Goal: Task Accomplishment & Management: Use online tool/utility

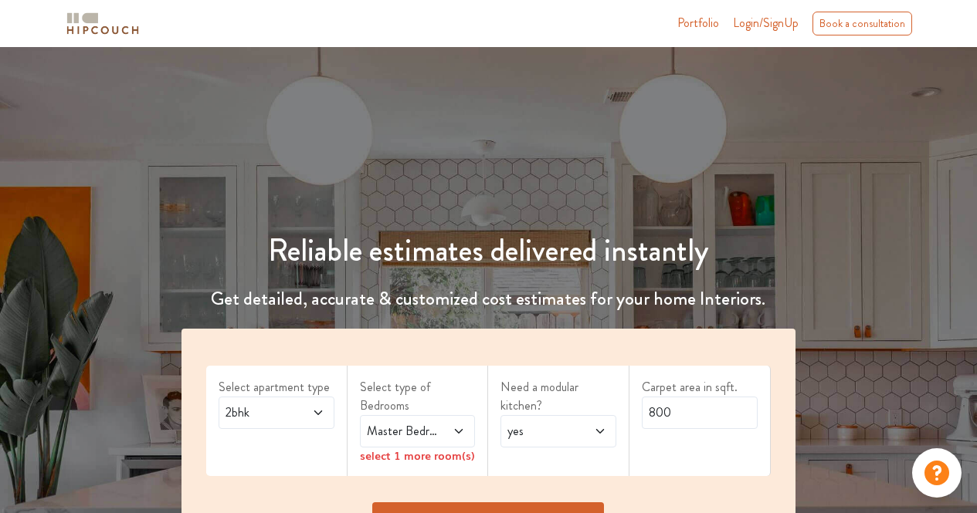
scroll to position [146, 0]
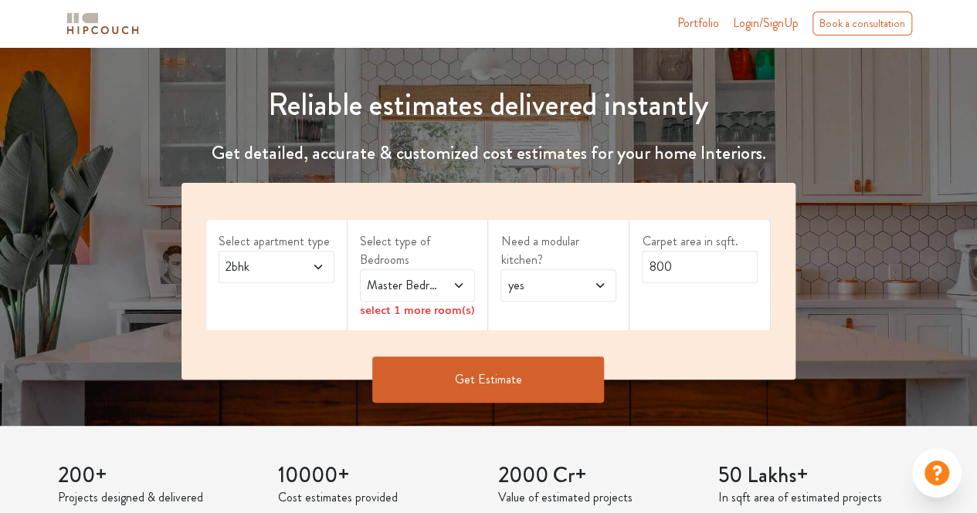
click at [293, 260] on span "2bhk" at bounding box center [260, 267] width 76 height 19
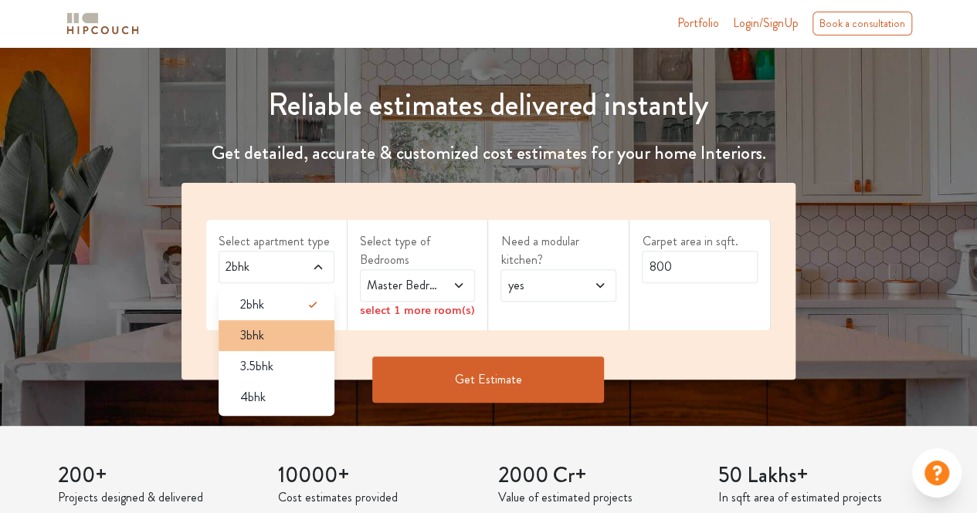
click at [293, 327] on div "3bhk" at bounding box center [281, 336] width 107 height 19
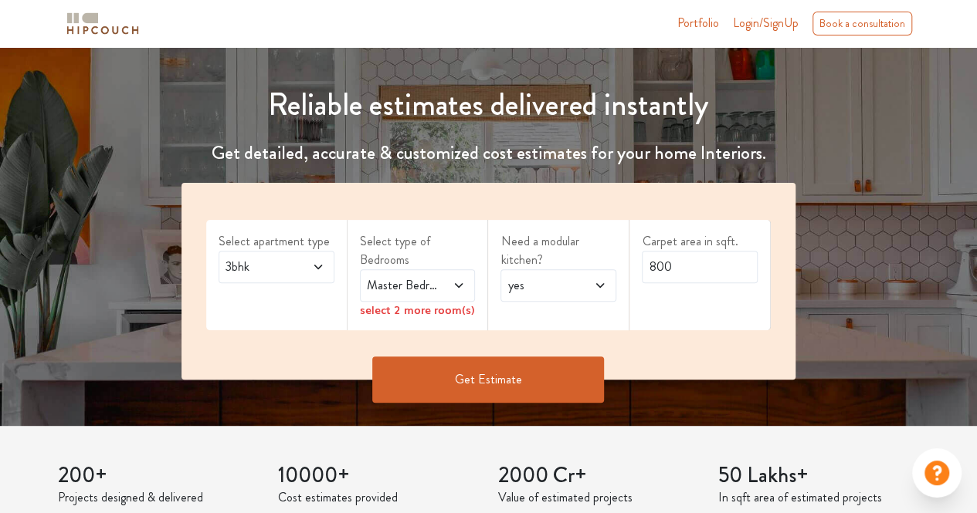
click at [448, 286] on span at bounding box center [452, 285] width 25 height 19
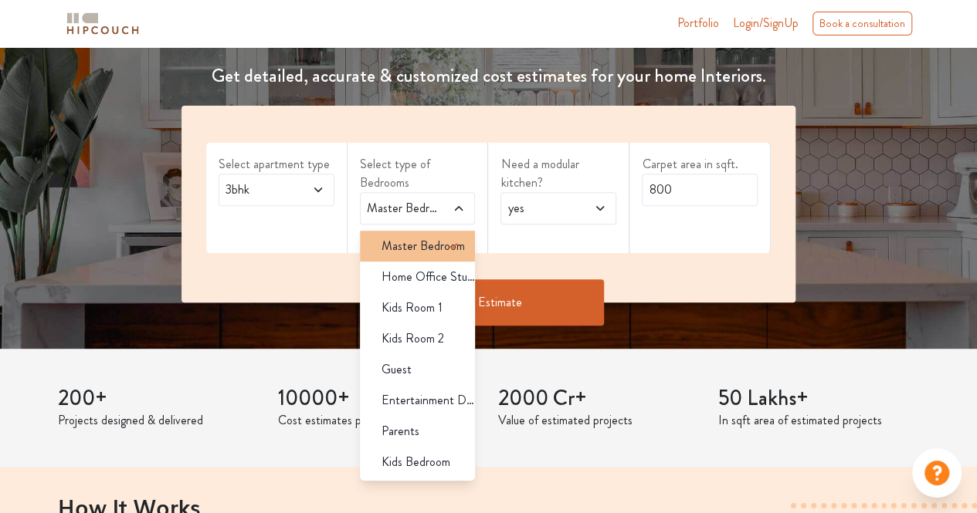
scroll to position [241, 0]
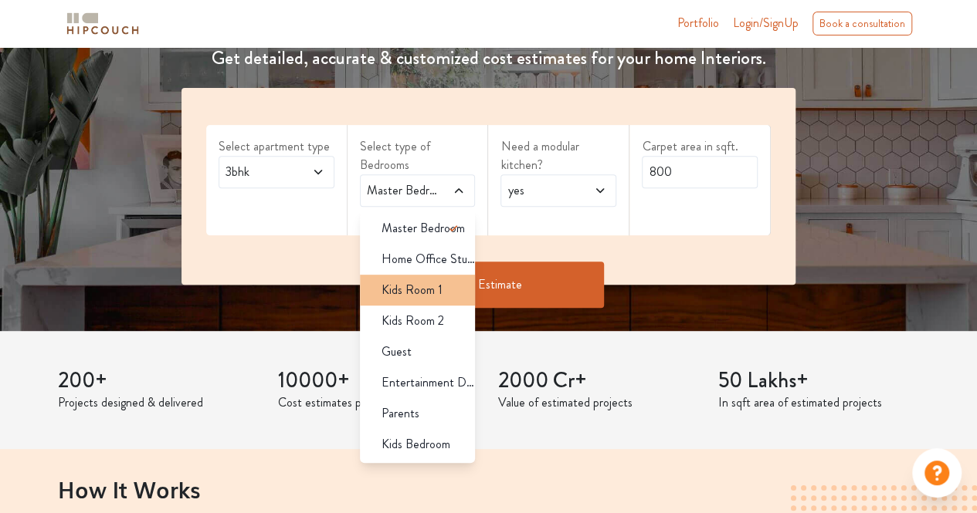
click at [435, 293] on span "Kids Room 1" at bounding box center [411, 290] width 61 height 19
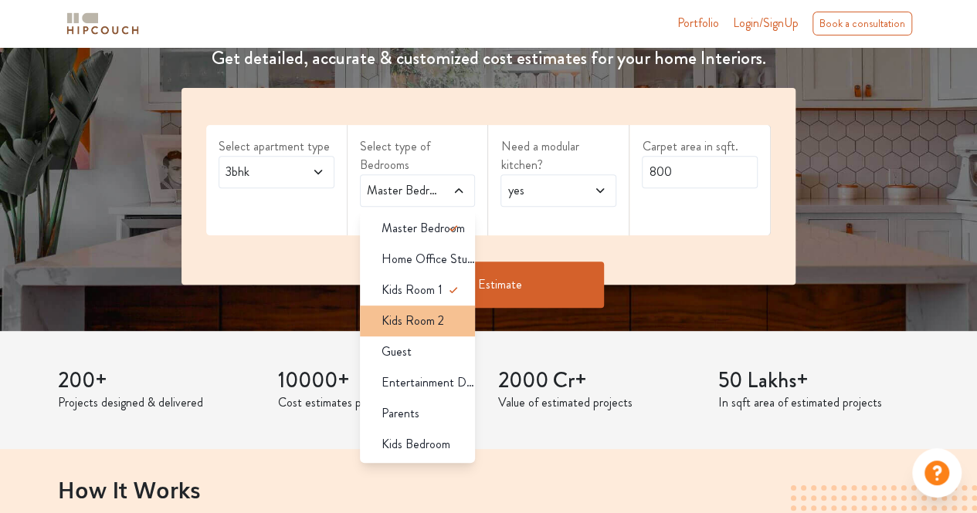
click at [435, 314] on span "Kids Room 2" at bounding box center [412, 321] width 63 height 19
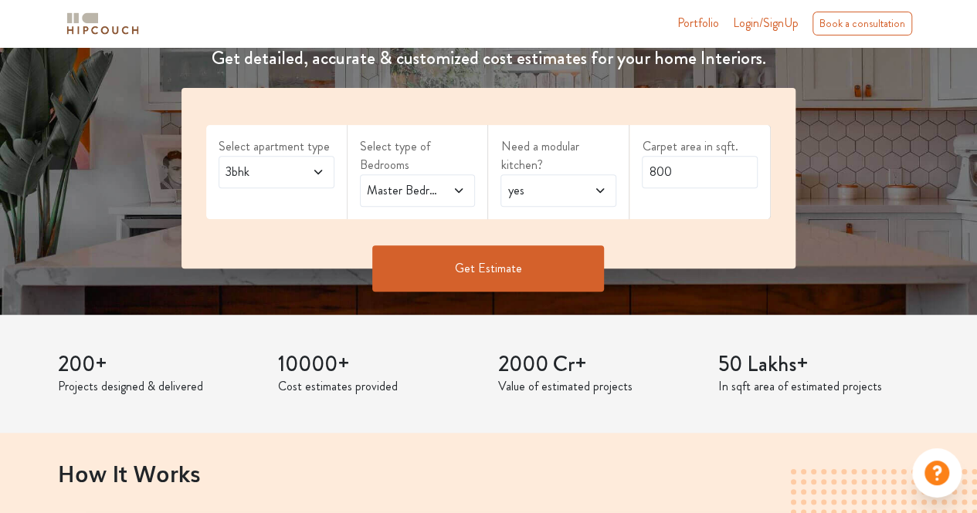
click at [426, 191] on span "Master Bedroom,Kids Room 1,Kids Room 2" at bounding box center [402, 190] width 76 height 19
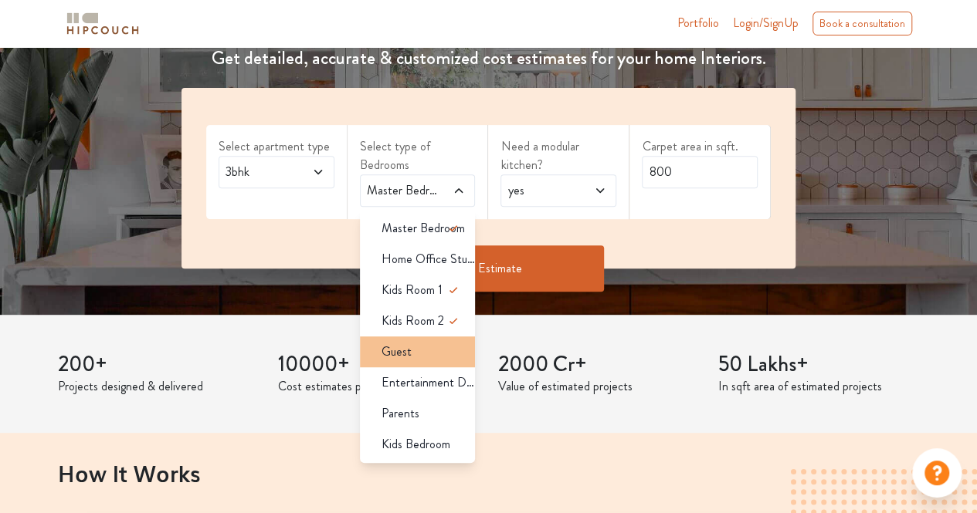
click at [441, 337] on li "Guest" at bounding box center [418, 352] width 116 height 31
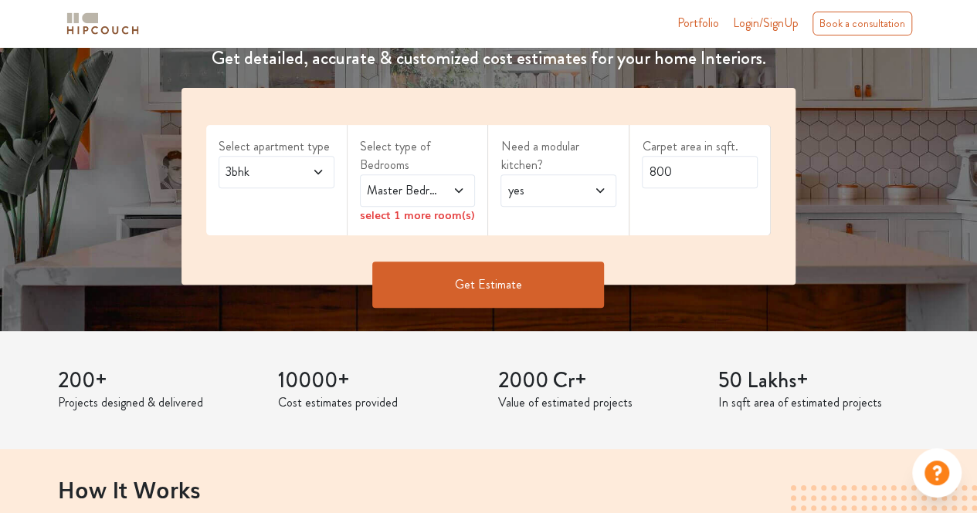
click at [445, 198] on div "Master Bedroom,Guest" at bounding box center [418, 190] width 116 height 32
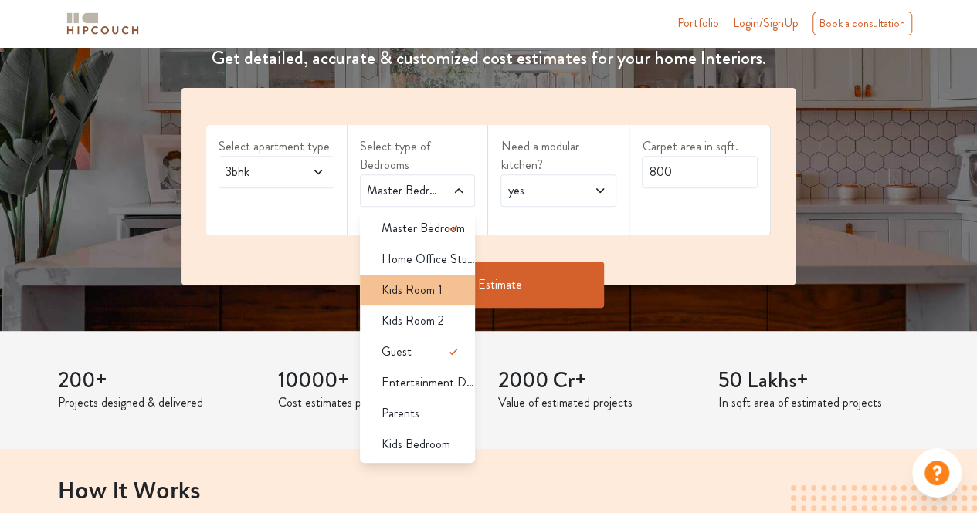
click at [454, 296] on div "Kids Room 1" at bounding box center [422, 290] width 107 height 19
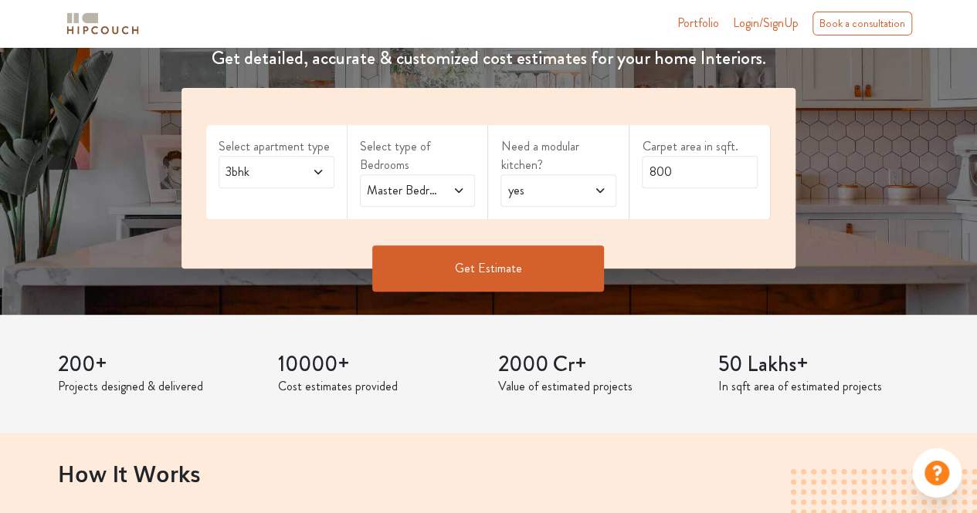
click at [452, 208] on div "Select type of Bedrooms Master Bedroom,Kids Room 1,Guest" at bounding box center [417, 172] width 141 height 94
click at [457, 185] on icon at bounding box center [458, 191] width 12 height 12
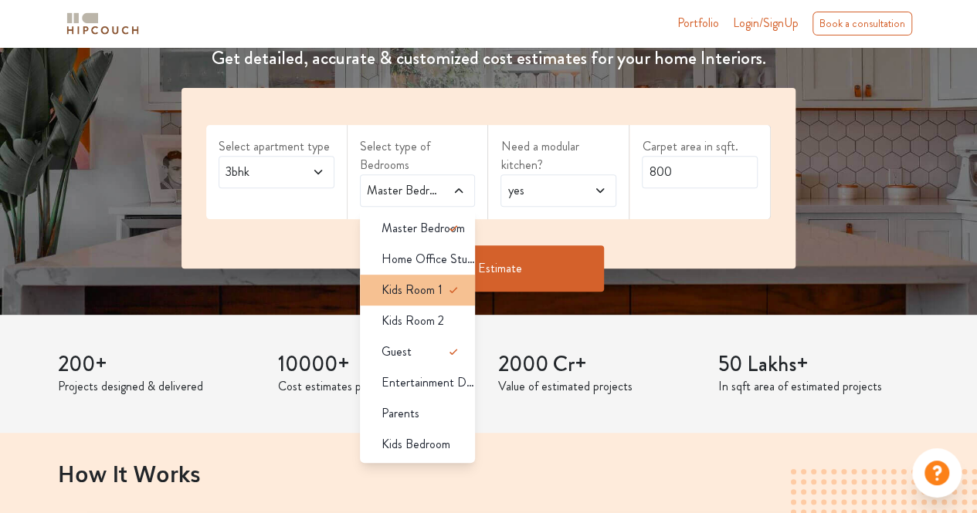
click at [459, 285] on icon at bounding box center [453, 290] width 19 height 19
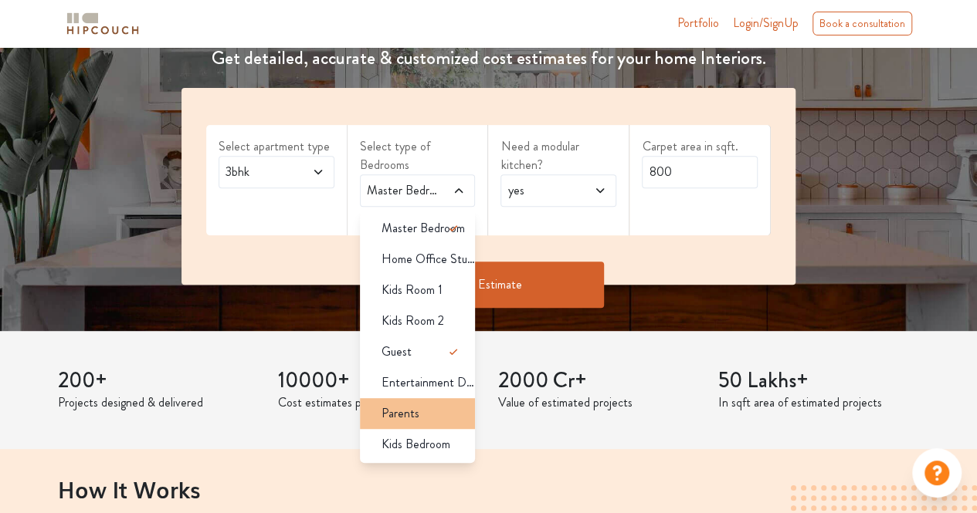
click at [443, 405] on div "Parents" at bounding box center [422, 414] width 107 height 19
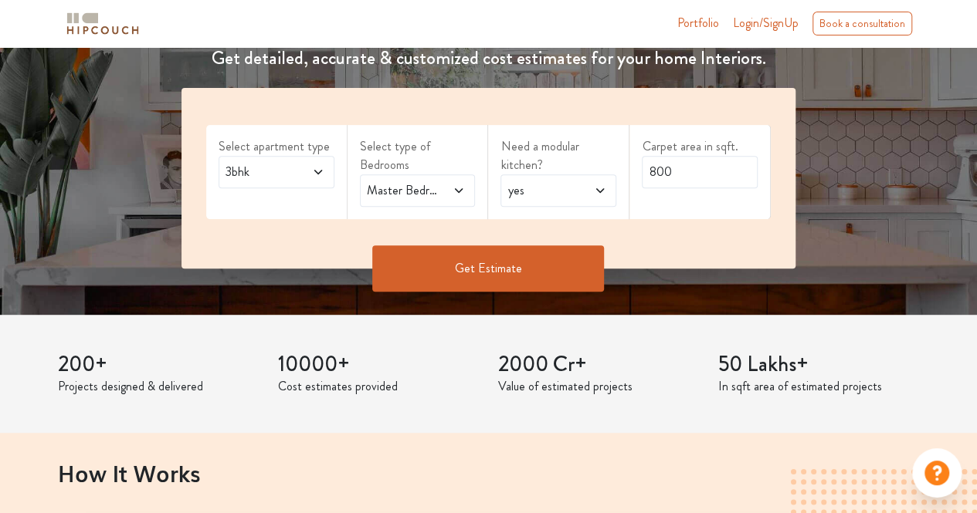
click at [549, 189] on span "yes" at bounding box center [542, 190] width 76 height 19
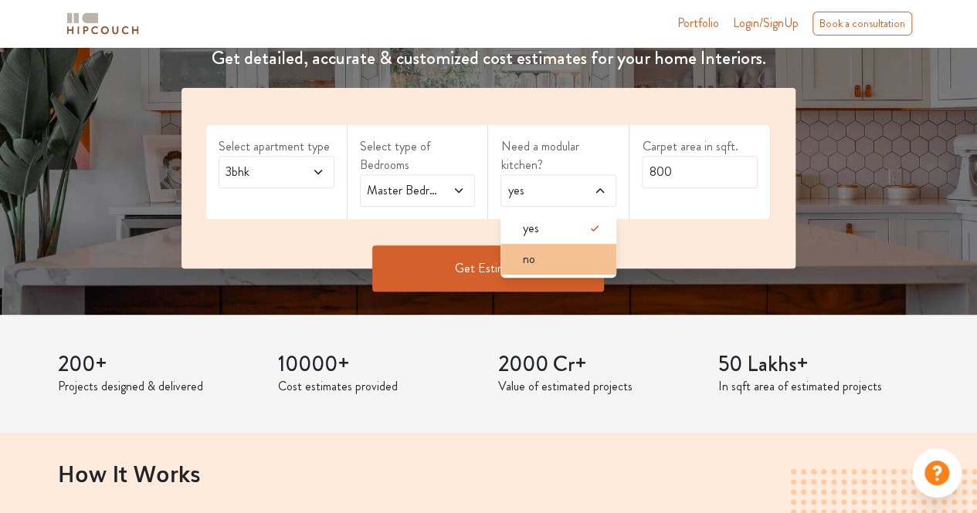
click at [564, 258] on div "no" at bounding box center [563, 259] width 107 height 19
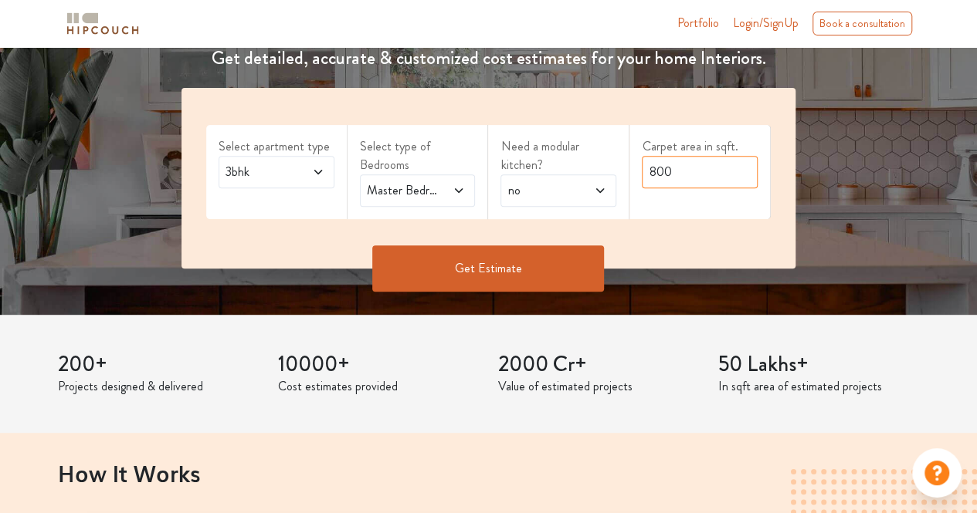
click at [674, 175] on input "800" at bounding box center [700, 172] width 116 height 32
type input "8"
type input "2240"
click at [516, 280] on button "Get Estimate" at bounding box center [488, 268] width 232 height 46
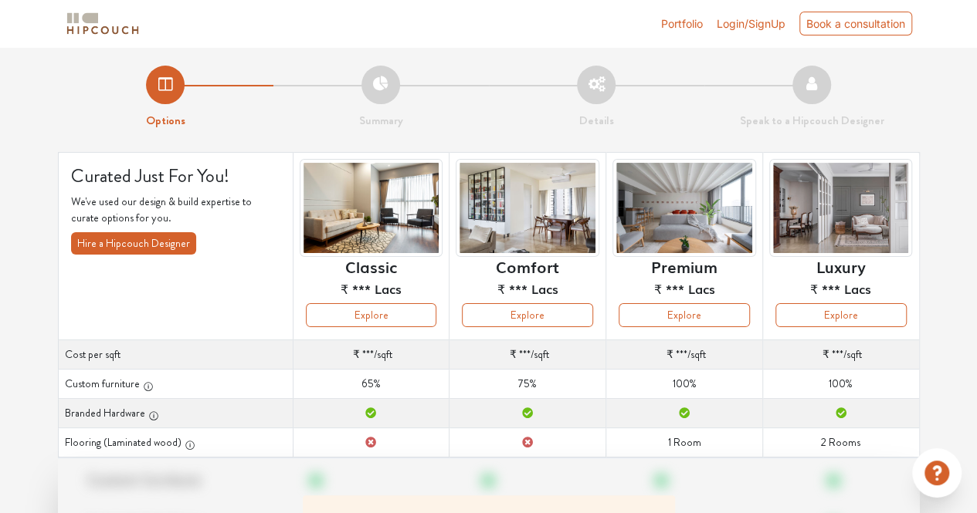
click at [516, 280] on span "₹ *** Lacs" at bounding box center [527, 288] width 61 height 19
click at [853, 326] on button "Explore" at bounding box center [840, 315] width 131 height 24
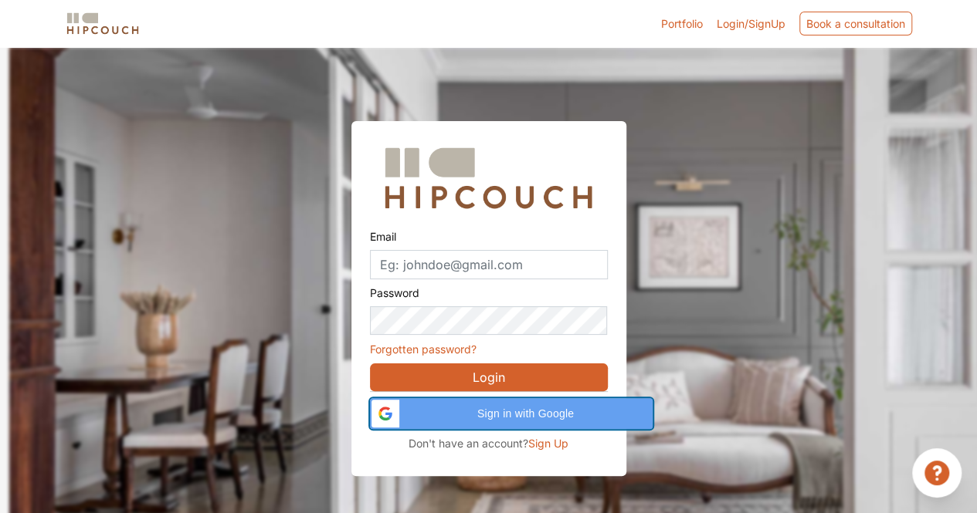
click at [489, 406] on span "Sign in with Google" at bounding box center [525, 414] width 235 height 16
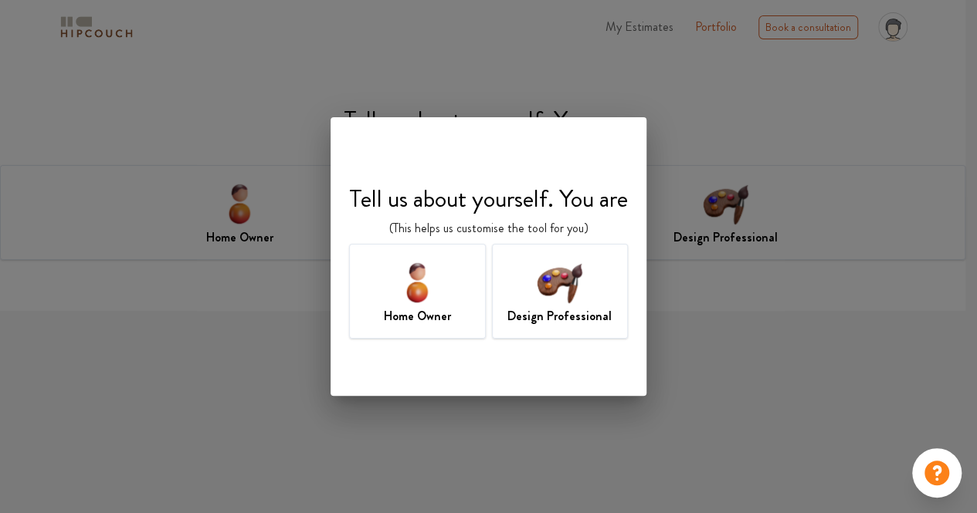
click at [456, 300] on div "Home Owner" at bounding box center [417, 291] width 137 height 95
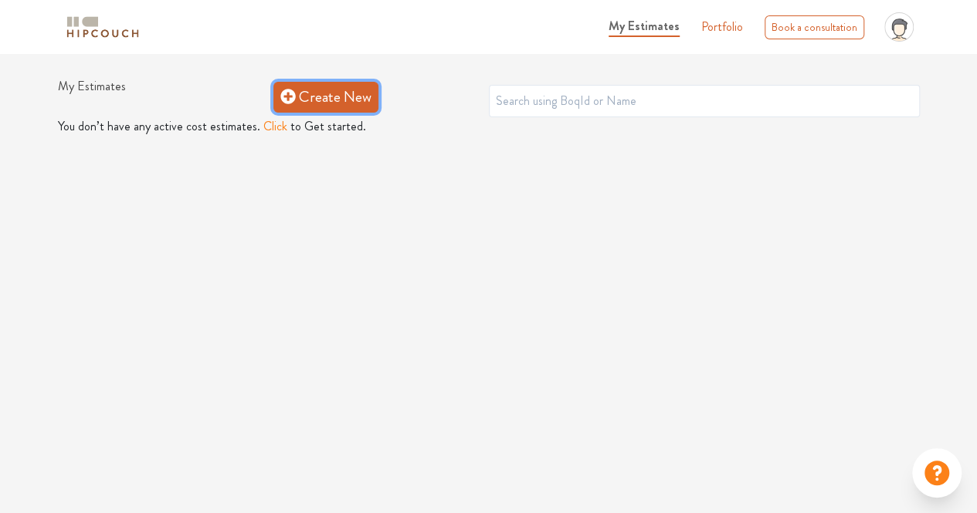
click at [335, 92] on link "Create New" at bounding box center [325, 97] width 105 height 31
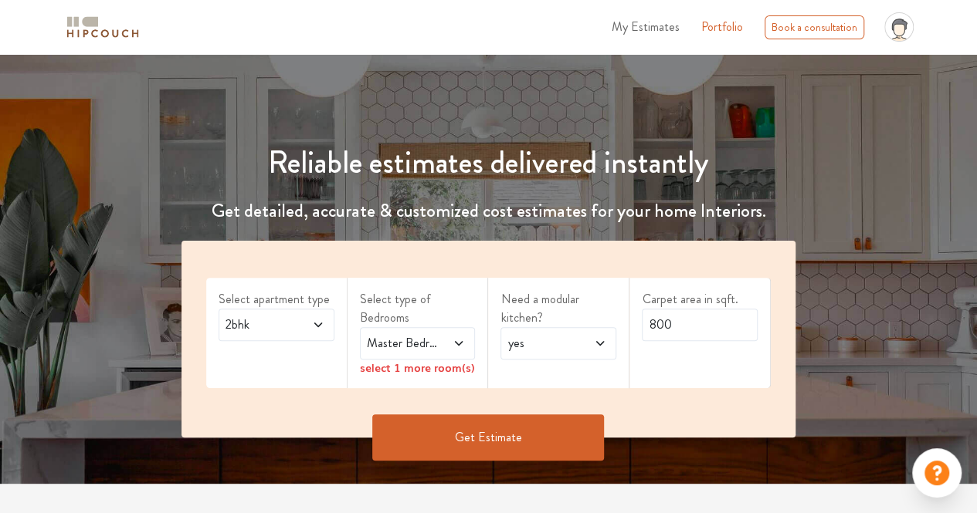
scroll to position [96, 0]
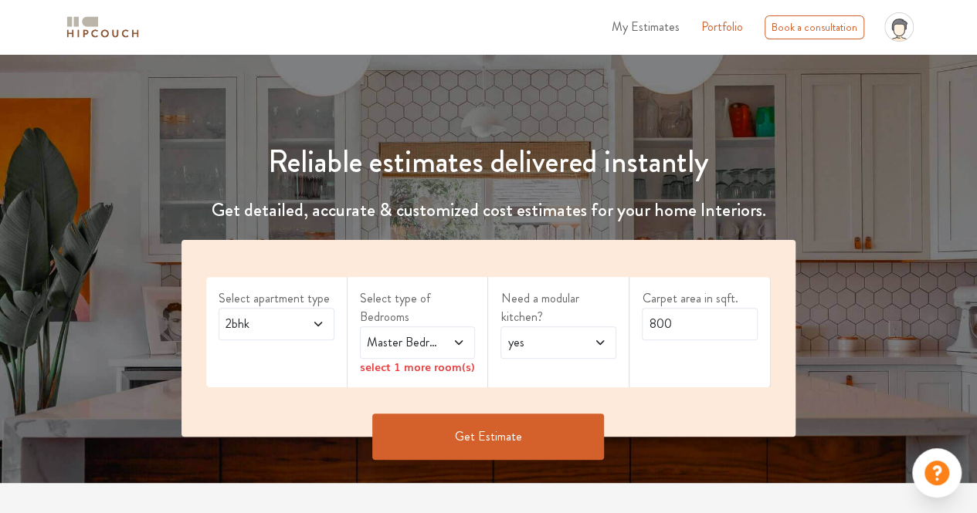
click at [312, 328] on icon at bounding box center [318, 324] width 12 height 12
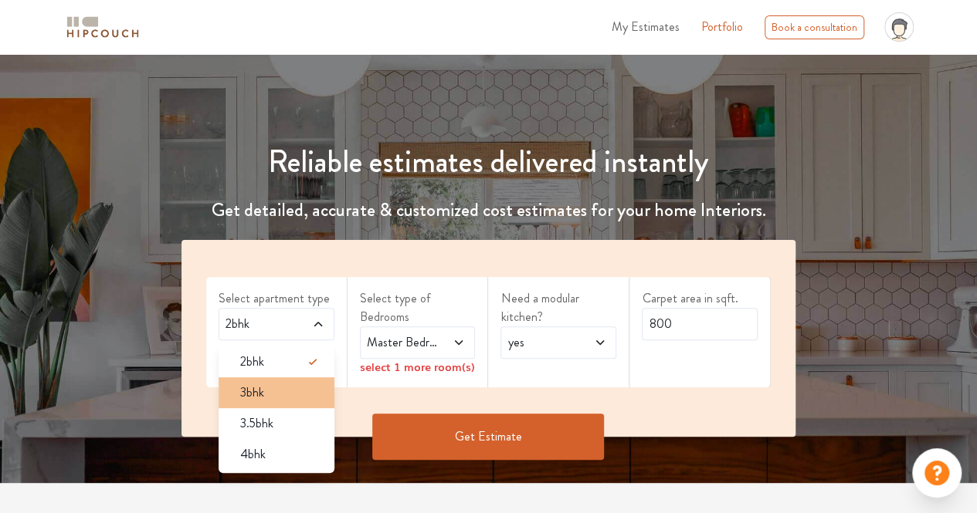
click at [283, 388] on div "3bhk" at bounding box center [281, 393] width 107 height 19
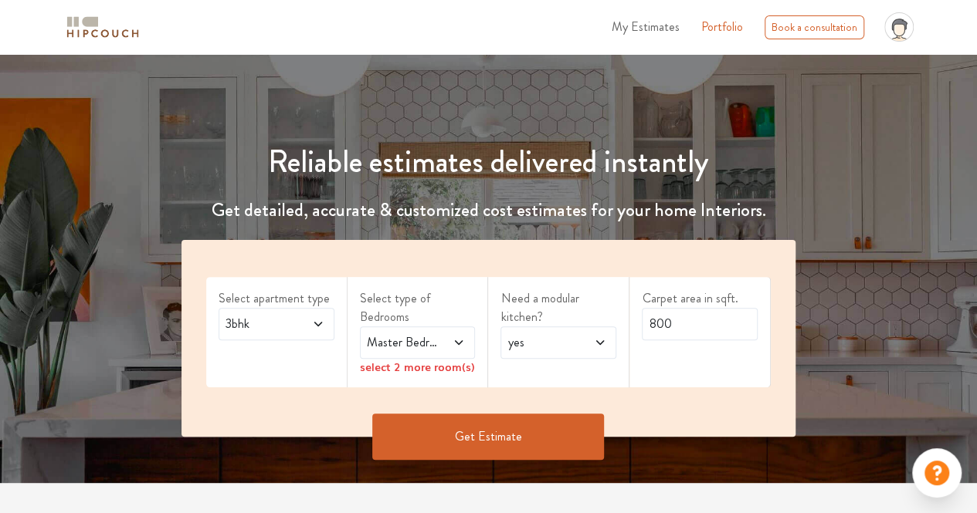
click at [414, 333] on span "Master Bedroom" at bounding box center [402, 342] width 76 height 19
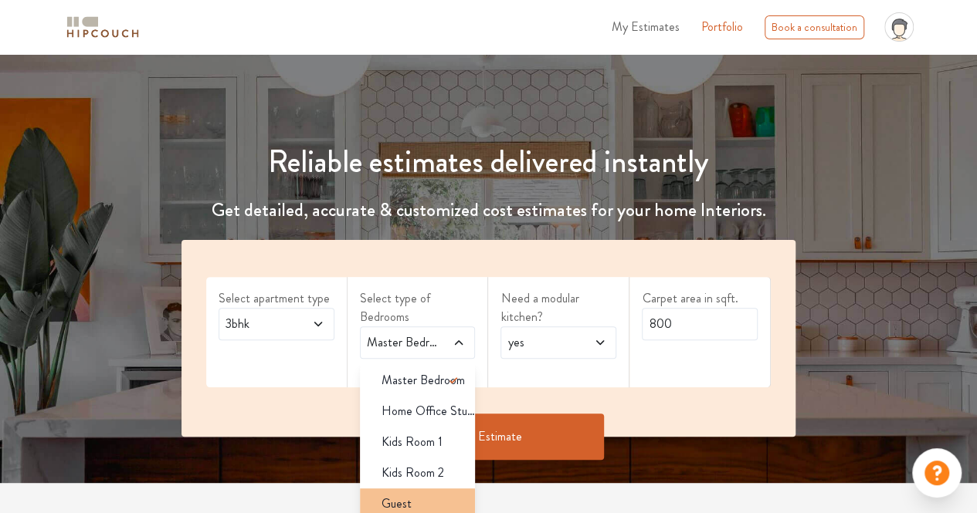
click at [435, 499] on div "Guest" at bounding box center [422, 504] width 107 height 19
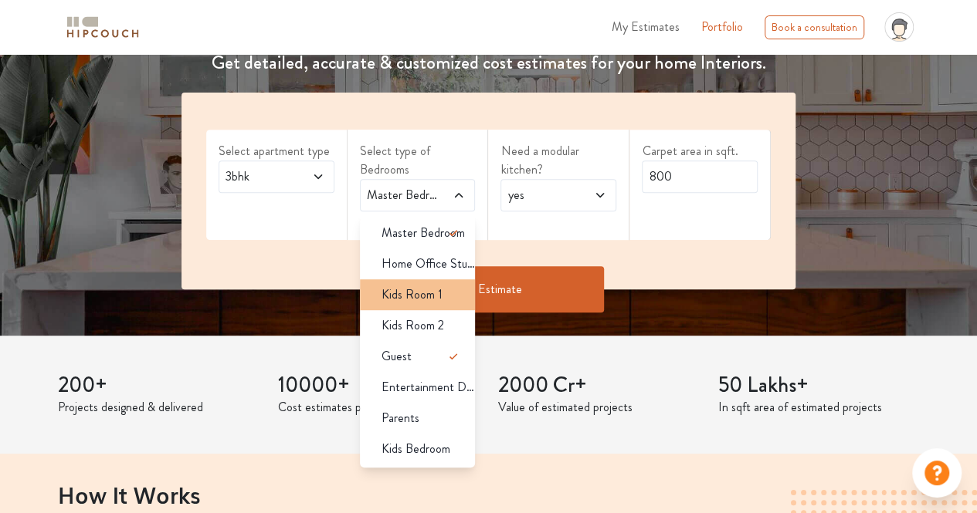
scroll to position [261, 0]
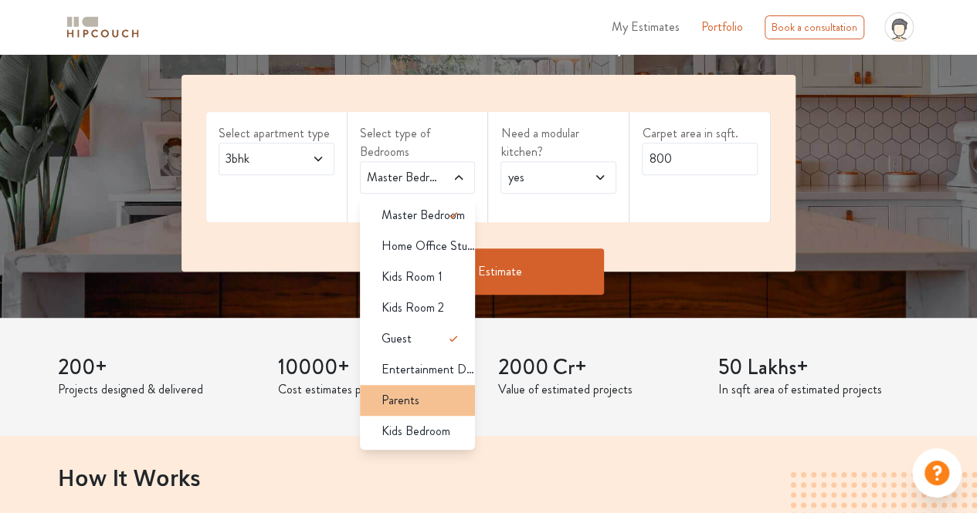
click at [436, 400] on div "Parents" at bounding box center [422, 400] width 107 height 19
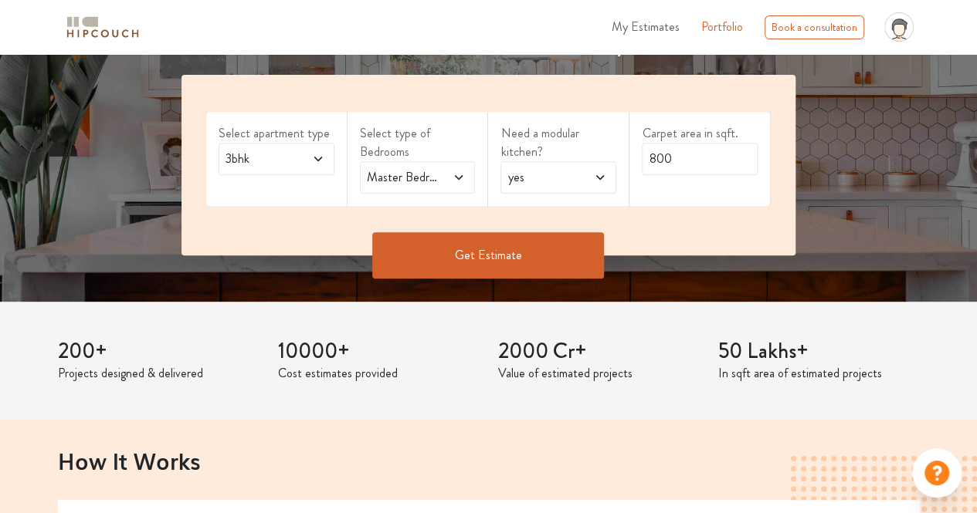
click at [570, 182] on span "yes" at bounding box center [542, 177] width 76 height 19
click at [537, 241] on div "no" at bounding box center [563, 246] width 107 height 19
click at [670, 166] on input "800" at bounding box center [700, 159] width 116 height 32
type input "8"
type input "2240"
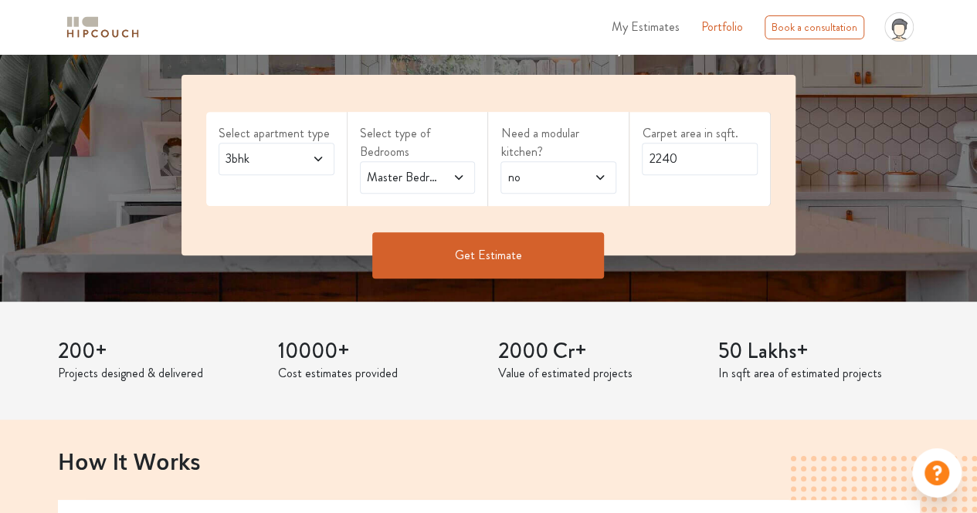
click at [551, 257] on button "Get Estimate" at bounding box center [488, 255] width 232 height 46
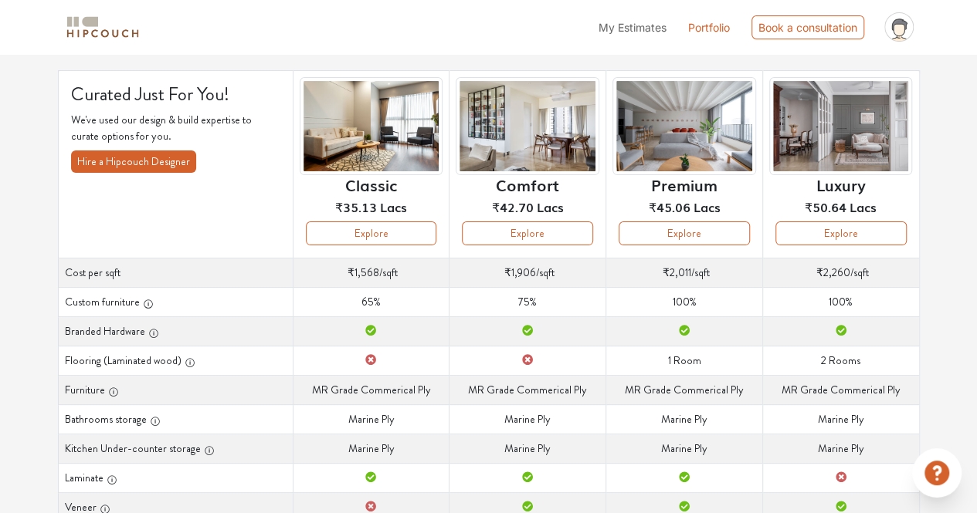
scroll to position [89, 0]
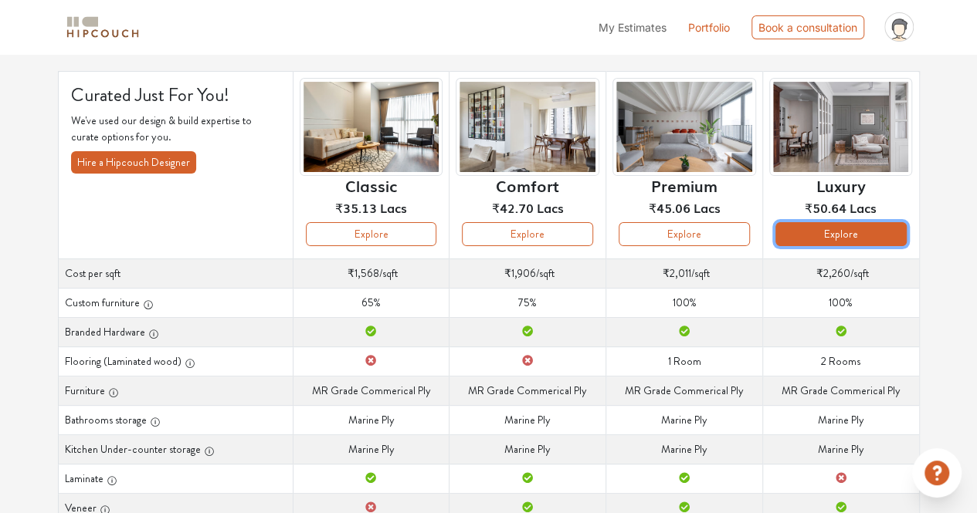
click at [882, 229] on button "Explore" at bounding box center [840, 234] width 131 height 24
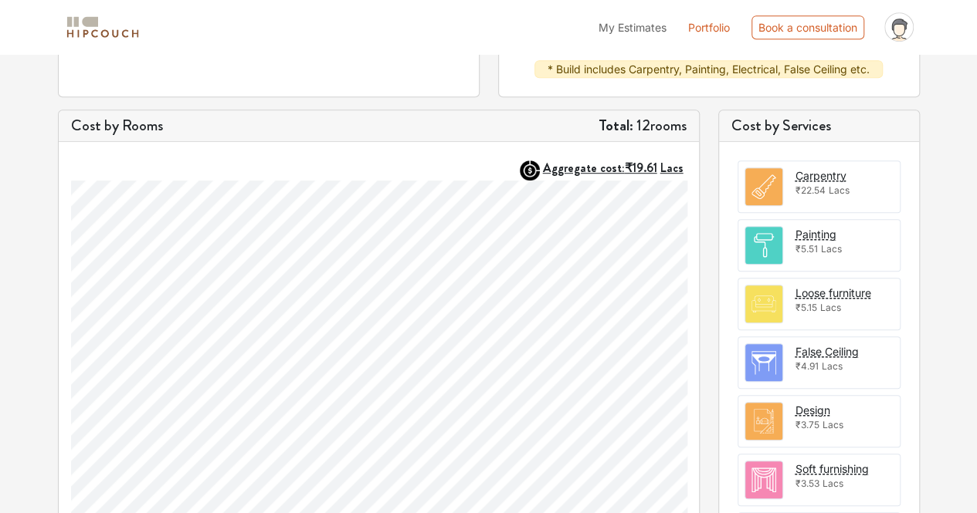
scroll to position [405, 0]
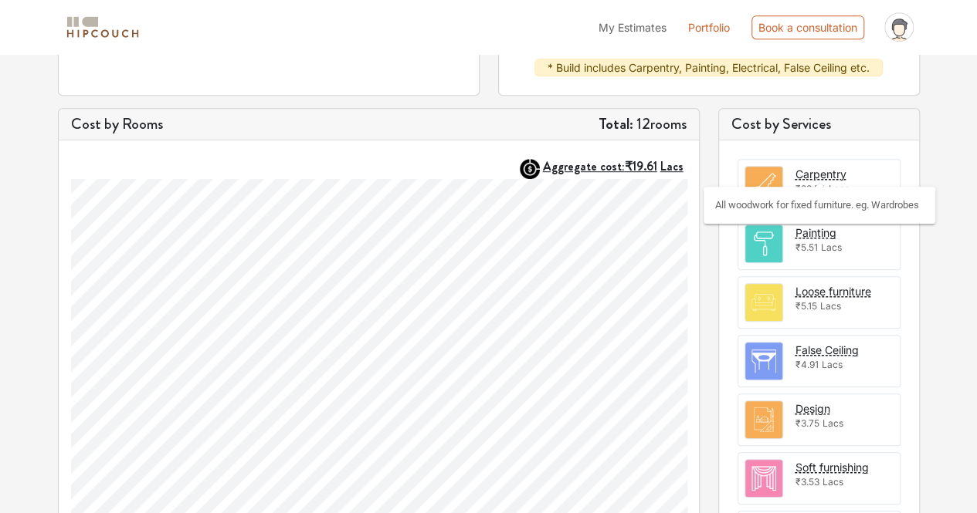
click at [760, 190] on div "All woodwork for fixed furniture. eg. Wardrobes" at bounding box center [819, 205] width 232 height 37
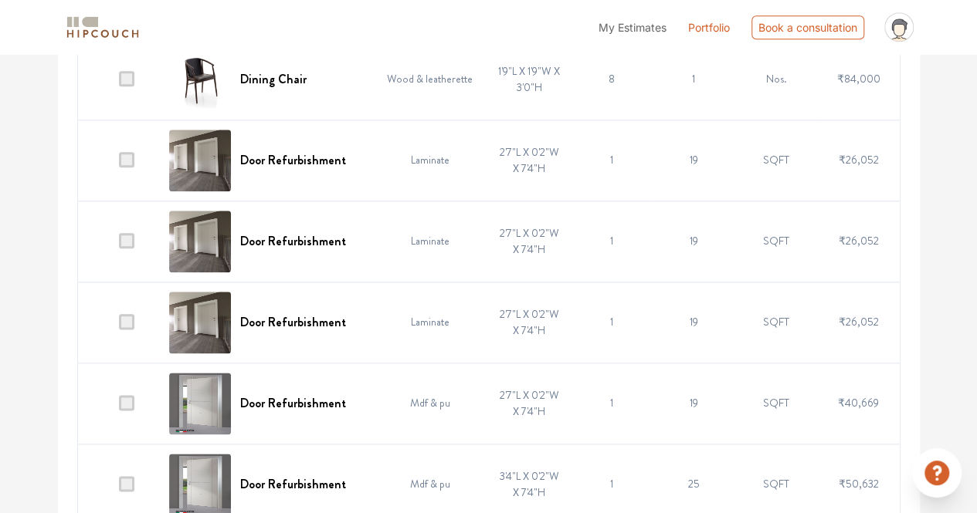
scroll to position [780, 0]
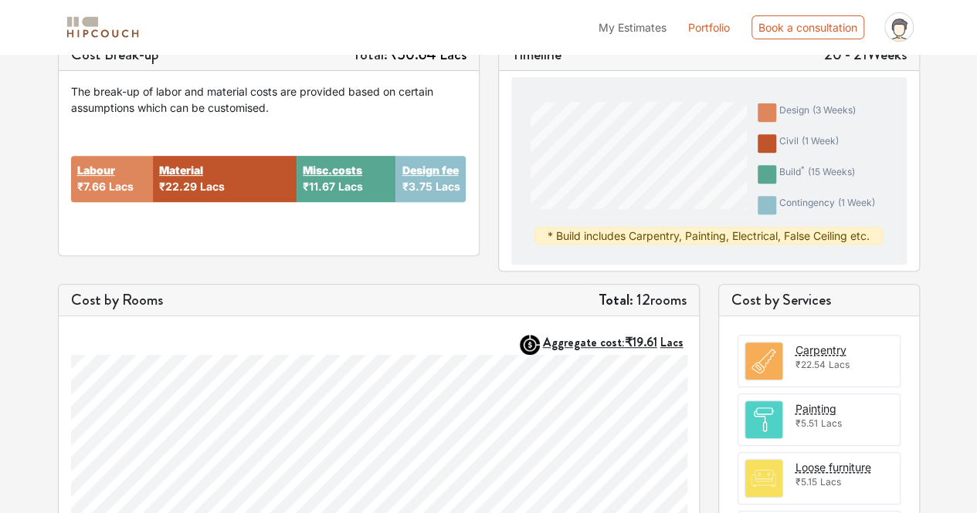
scroll to position [246, 0]
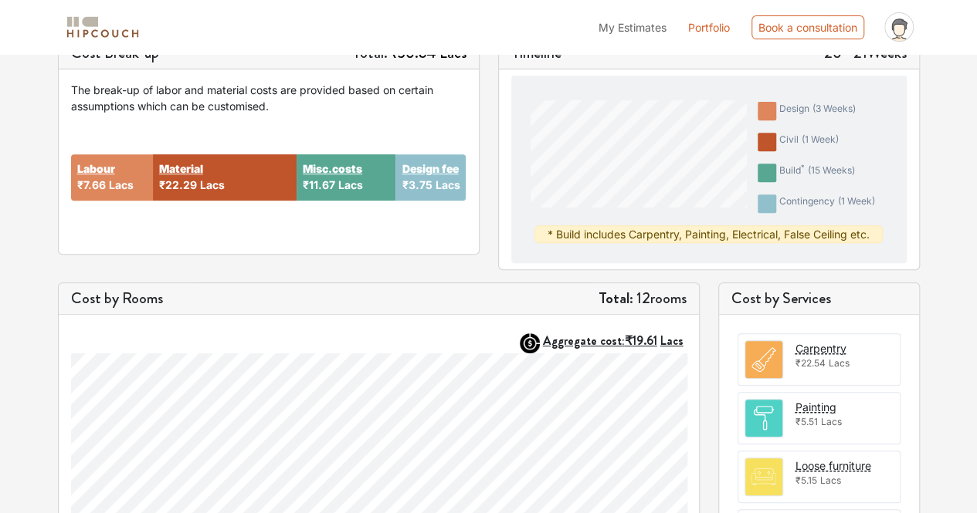
click at [792, 343] on div "Carpentry ₹22.54 Lacs" at bounding box center [818, 359] width 163 height 52
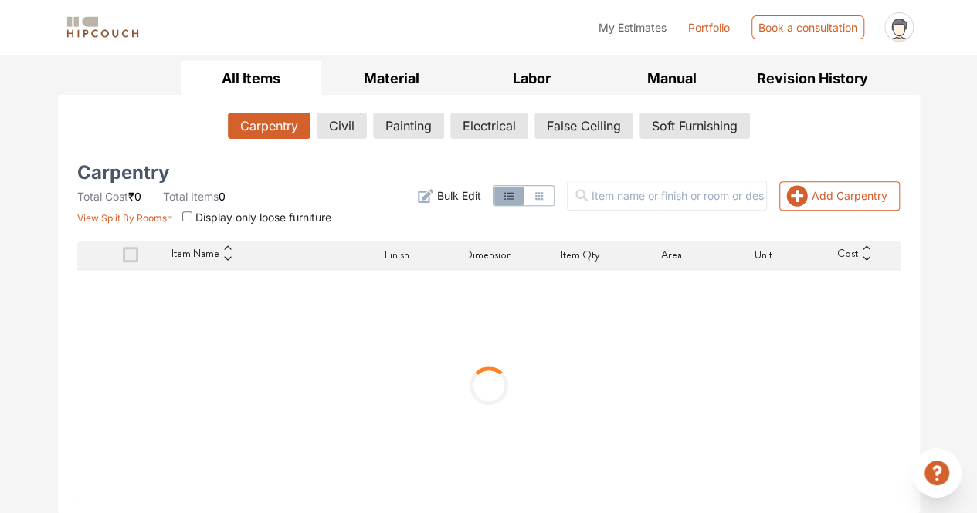
scroll to position [221, 0]
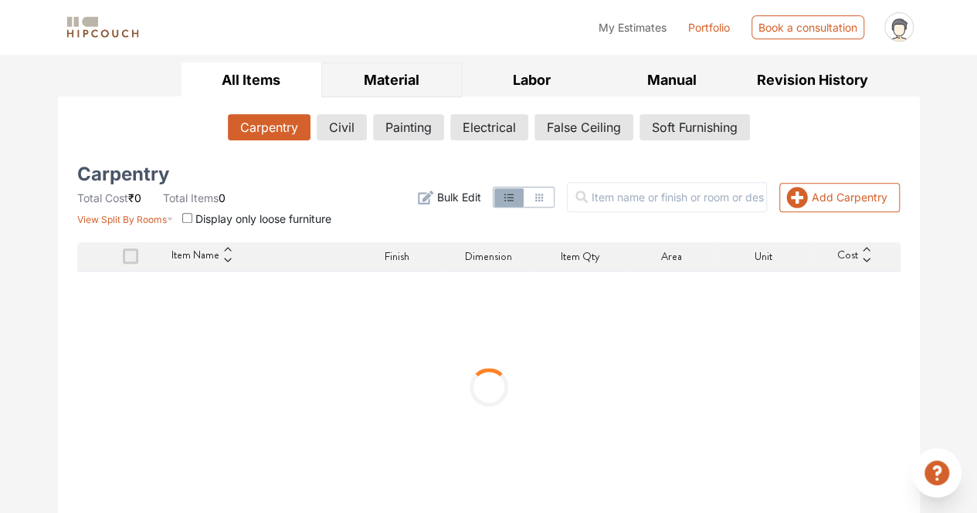
click at [401, 90] on button "Material" at bounding box center [391, 80] width 140 height 35
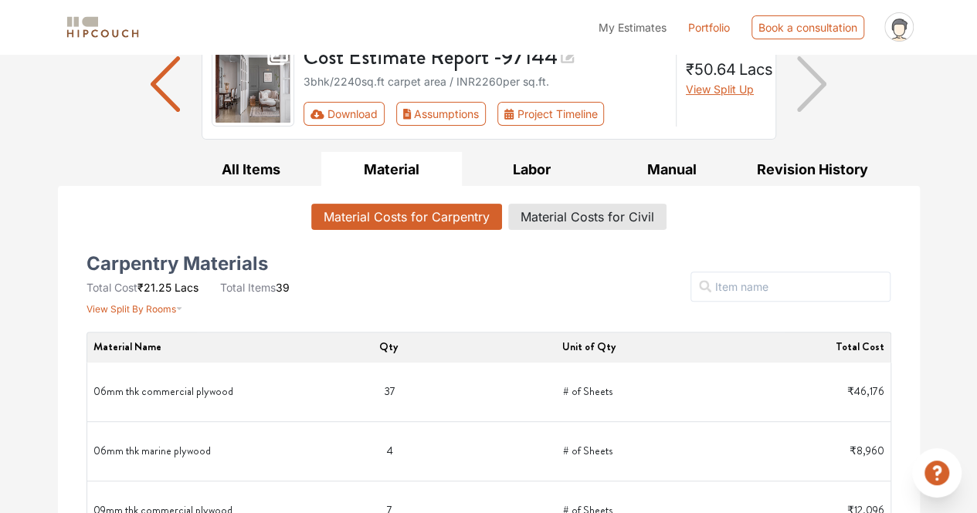
scroll to position [14, 0]
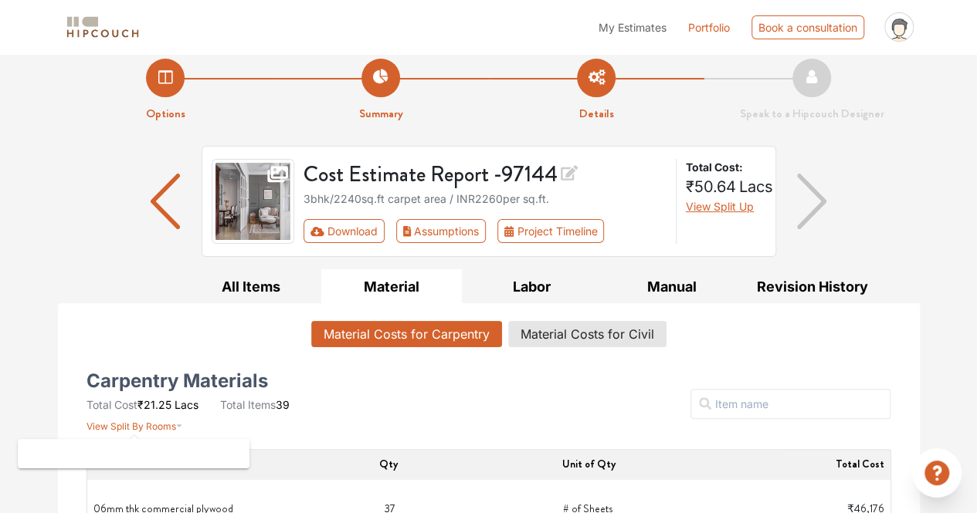
click at [171, 427] on span "View Split By Rooms" at bounding box center [131, 427] width 90 height 12
click at [156, 427] on span "View Split By Rooms" at bounding box center [131, 427] width 90 height 12
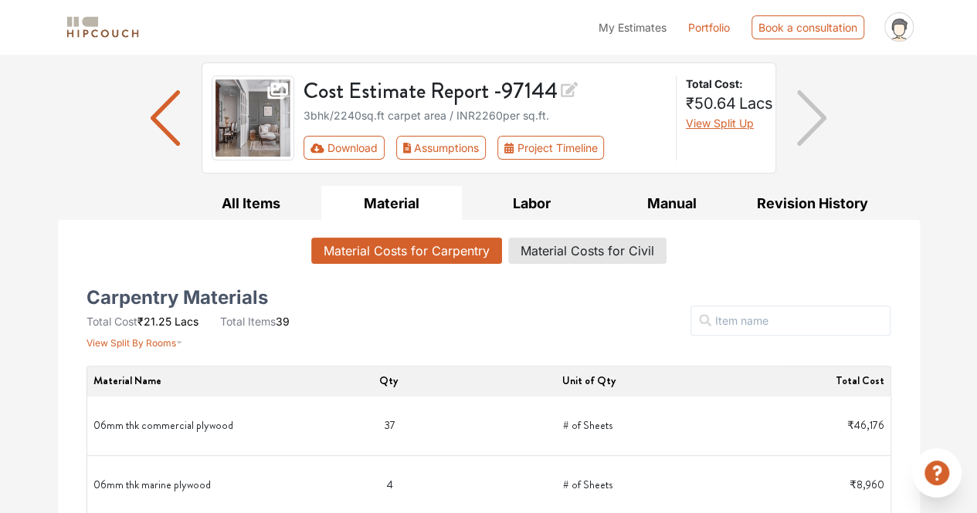
scroll to position [114, 0]
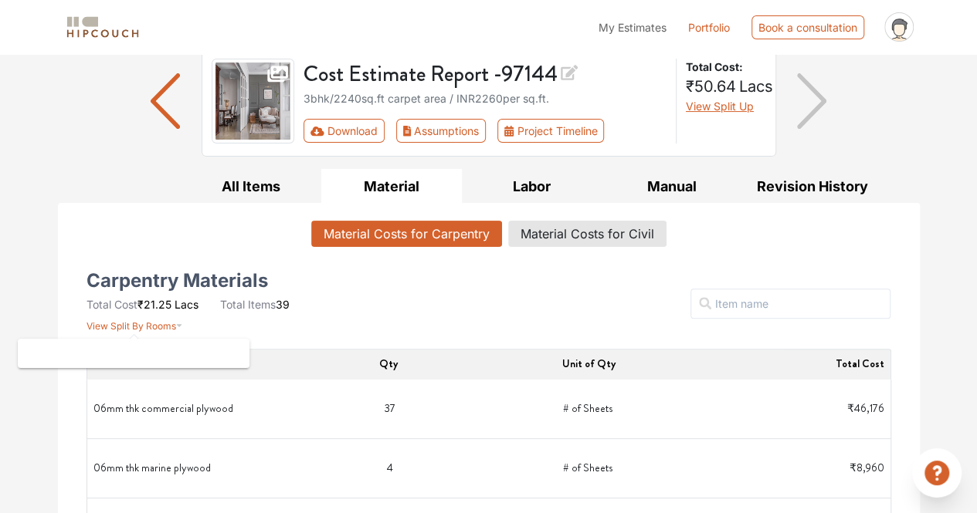
click at [168, 328] on span "View Split By Rooms" at bounding box center [131, 326] width 90 height 12
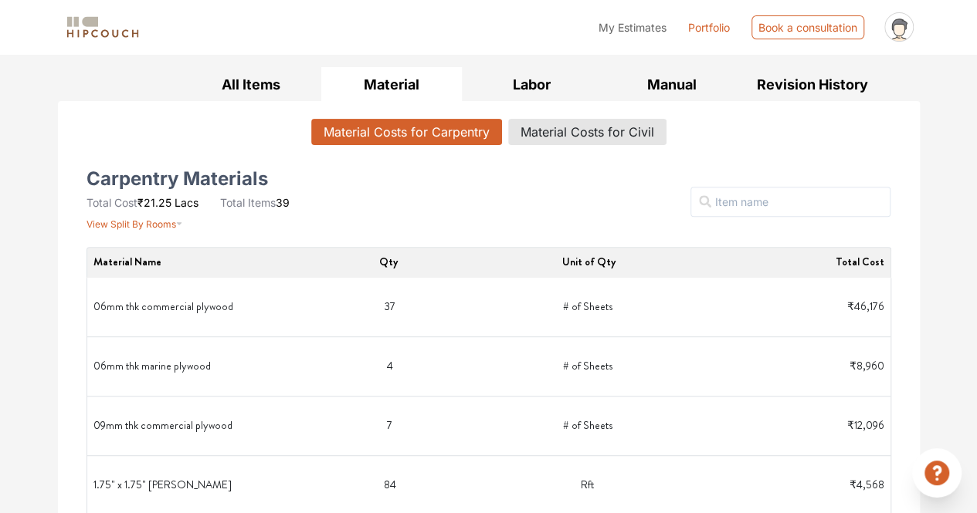
scroll to position [210, 0]
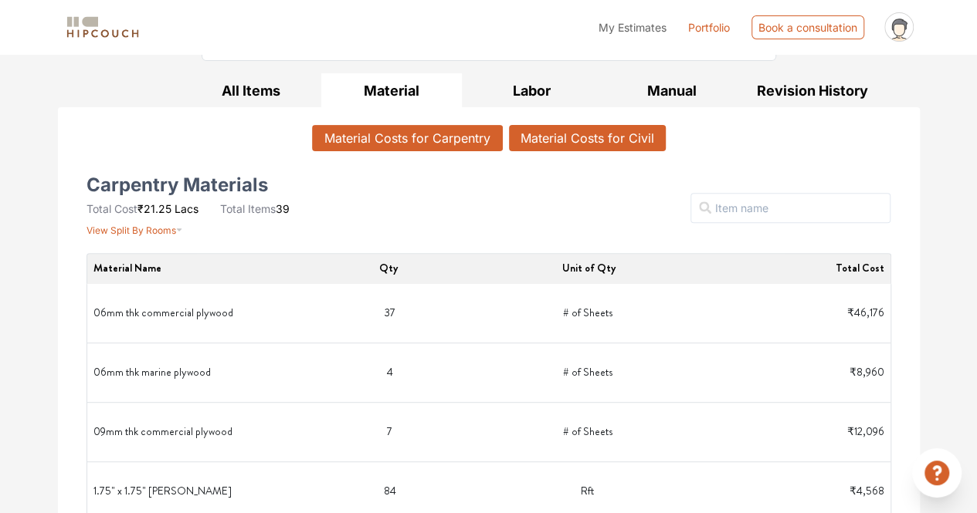
click at [537, 146] on button "Material Costs for Civil" at bounding box center [587, 138] width 157 height 26
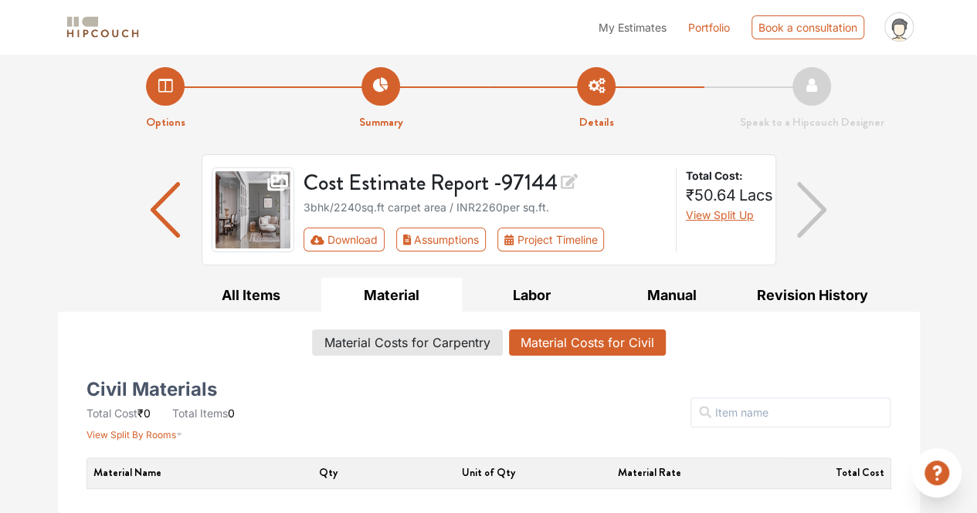
scroll to position [3, 0]
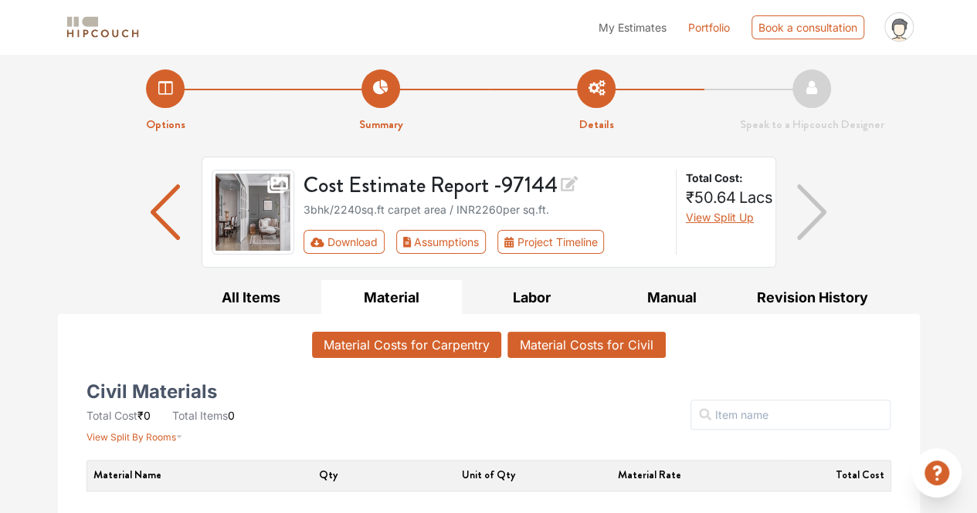
click at [440, 344] on button "Material Costs for Carpentry" at bounding box center [406, 345] width 189 height 26
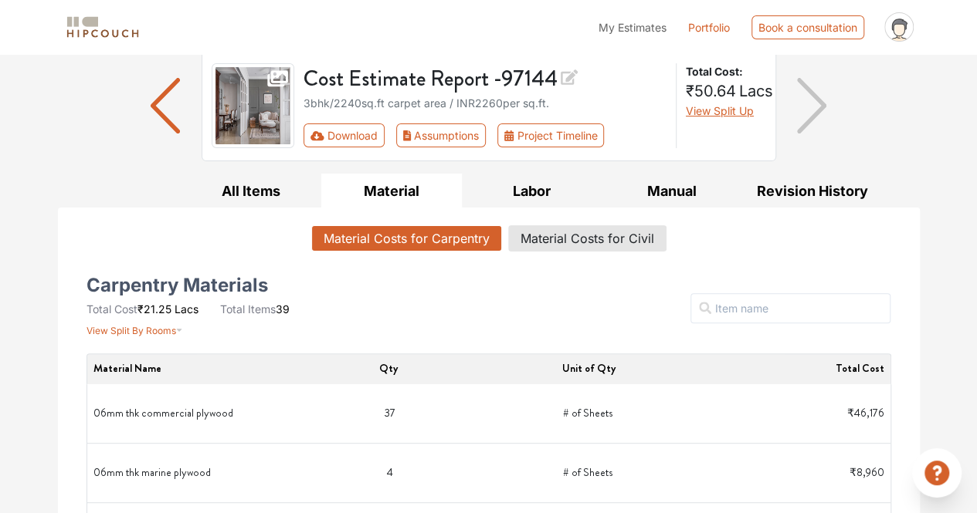
scroll to position [124, 0]
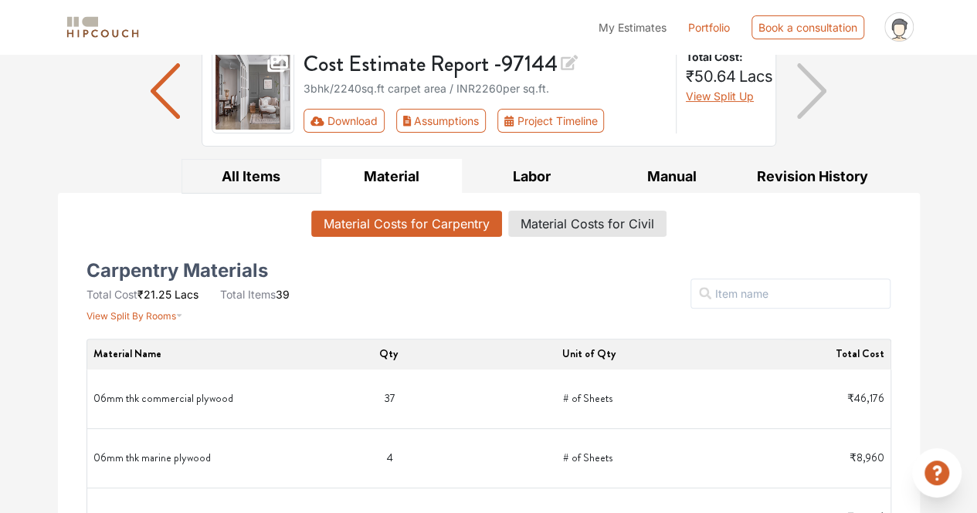
click at [279, 184] on button "All Items" at bounding box center [251, 176] width 140 height 35
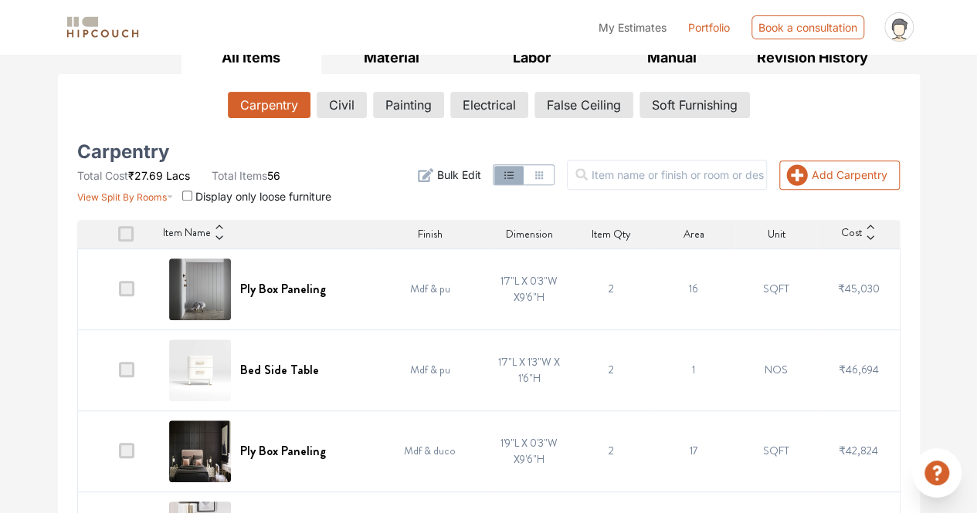
scroll to position [295, 0]
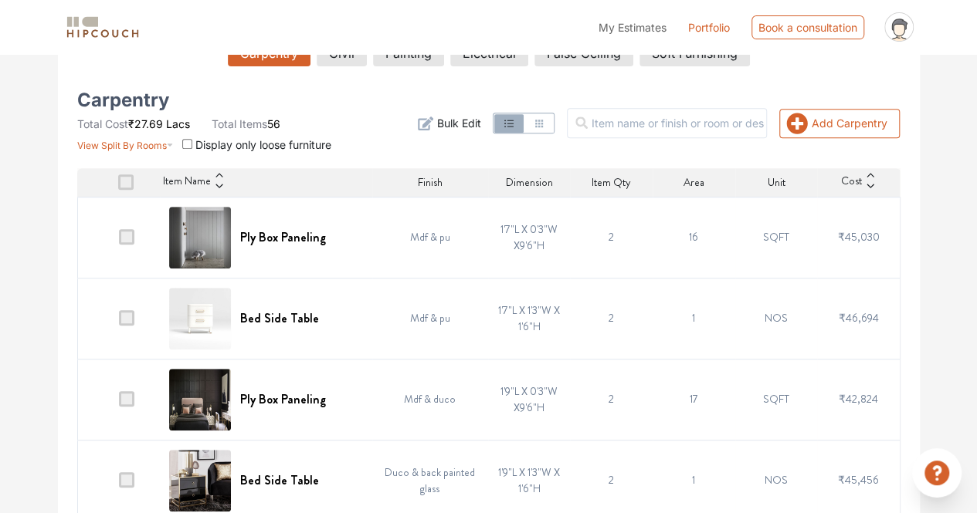
click at [270, 147] on span "Display only loose furniture" at bounding box center [263, 144] width 136 height 13
click at [186, 146] on input "checkbox" at bounding box center [187, 144] width 10 height 10
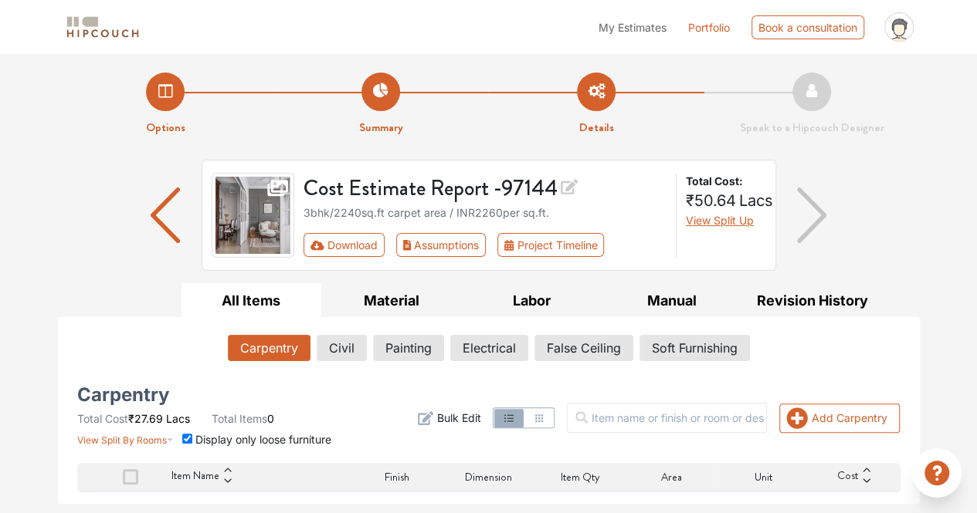
click at [186, 146] on div "Options Summary Details Speak to a Hipcouch Designer Cost Estimate Report - 971…" at bounding box center [488, 279] width 977 height 450
click at [270, 389] on div "Carpentry Total Cost ₹27.69 Lacs Total Items 0 View Split By Rooms Display only…" at bounding box center [208, 418] width 262 height 59
click at [191, 434] on input "checkbox" at bounding box center [187, 439] width 10 height 10
checkbox input "false"
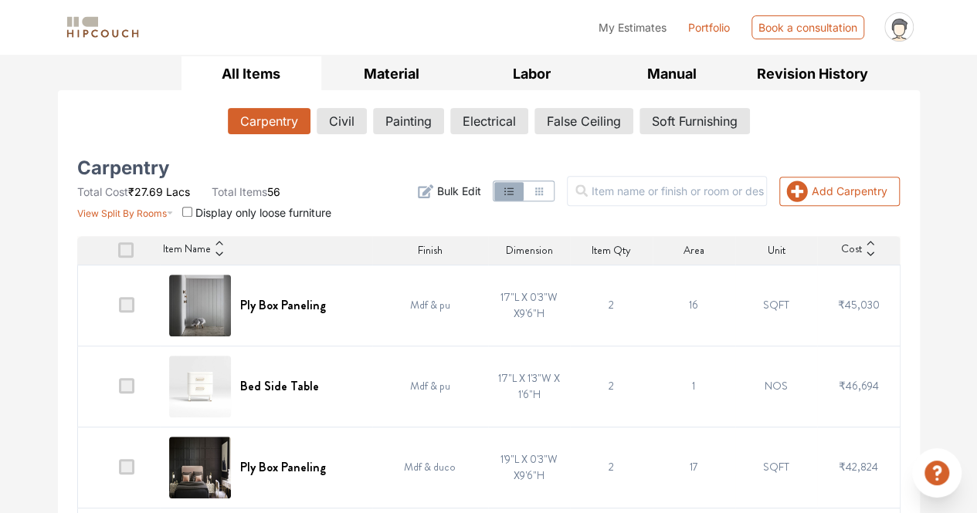
scroll to position [308, 0]
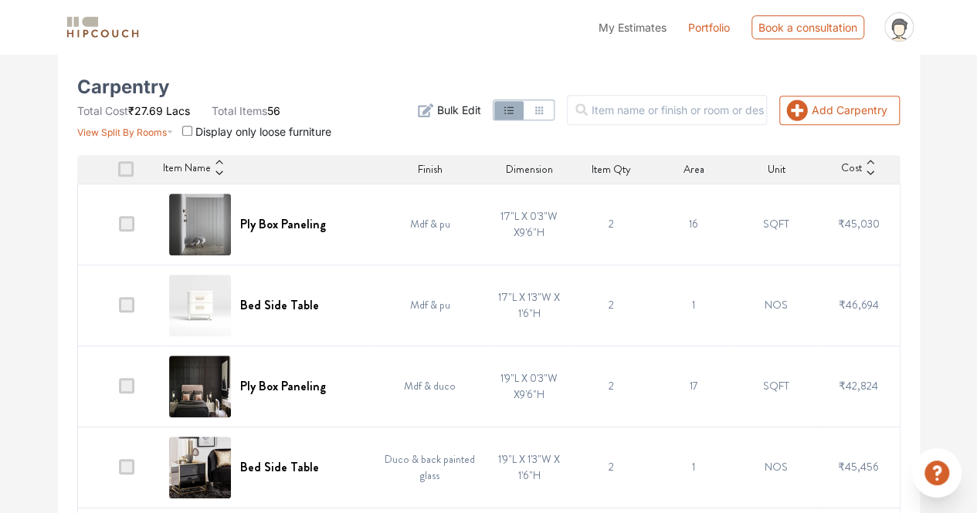
click at [140, 221] on td at bounding box center [118, 224] width 83 height 81
click at [118, 226] on td at bounding box center [118, 224] width 83 height 81
click at [420, 209] on td "Mdf & pu" at bounding box center [430, 224] width 116 height 81
drag, startPoint x: 408, startPoint y: 225, endPoint x: 492, endPoint y: 120, distance: 133.5
click at [492, 120] on div "Add Carpentry Filter Bulk Edit" at bounding box center [628, 110] width 561 height 59
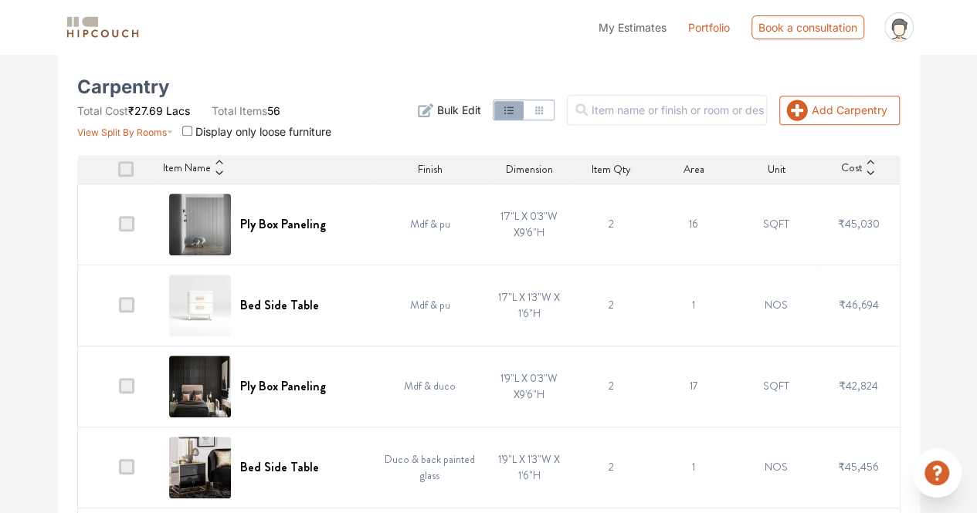
click at [480, 114] on span "Bulk Edit" at bounding box center [458, 110] width 44 height 16
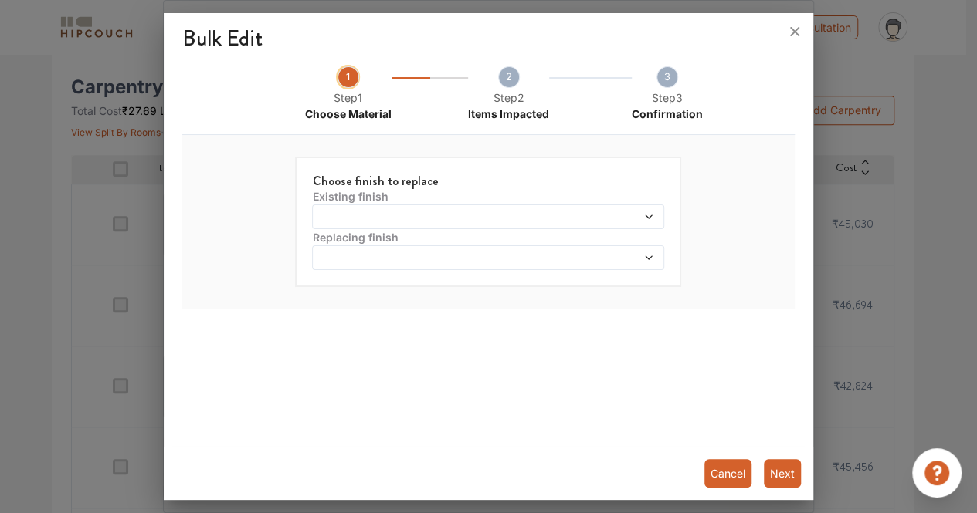
click at [513, 212] on span at bounding box center [443, 217] width 254 height 11
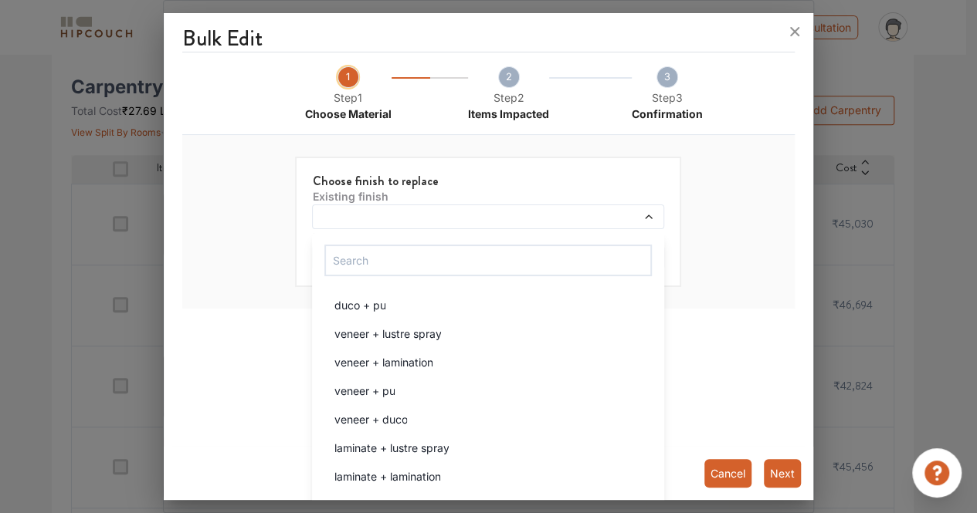
scroll to position [317, 0]
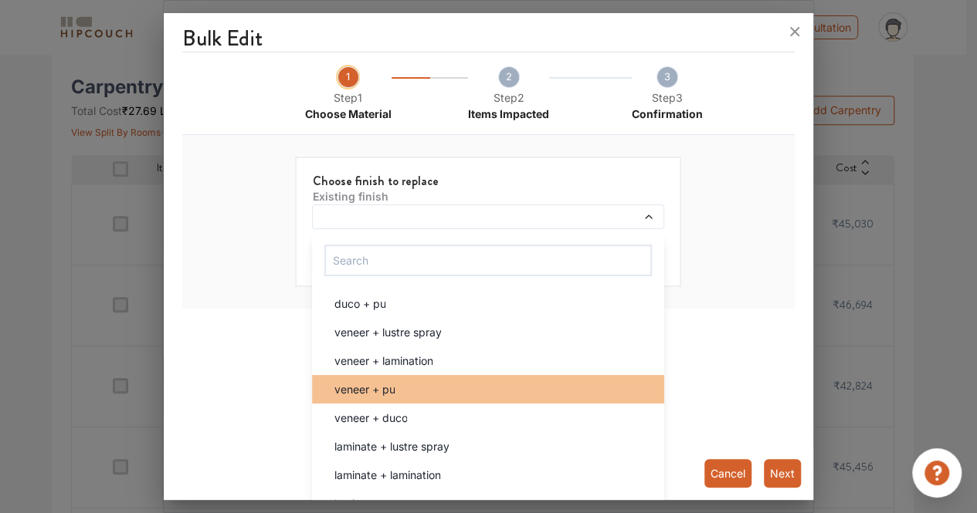
click at [423, 393] on div "veneer + pu" at bounding box center [492, 389] width 343 height 16
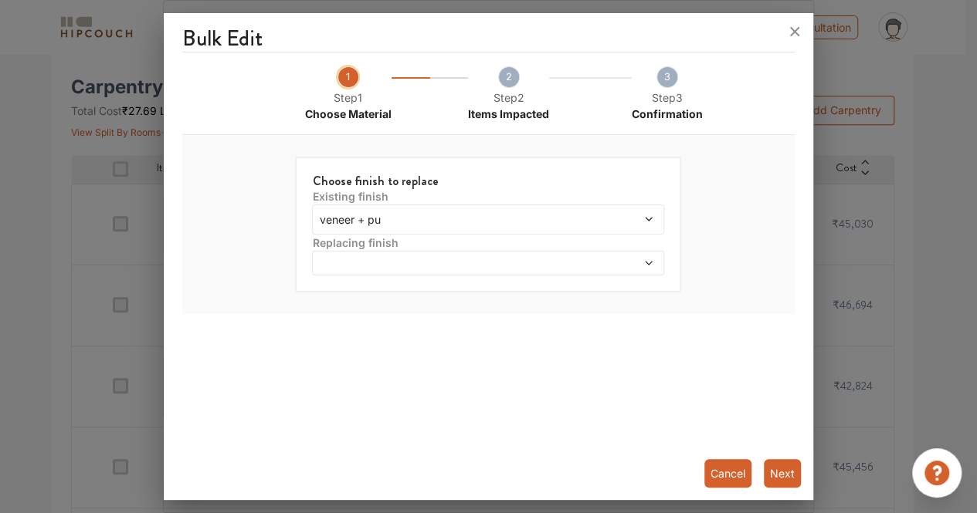
click at [466, 259] on span at bounding box center [443, 263] width 254 height 11
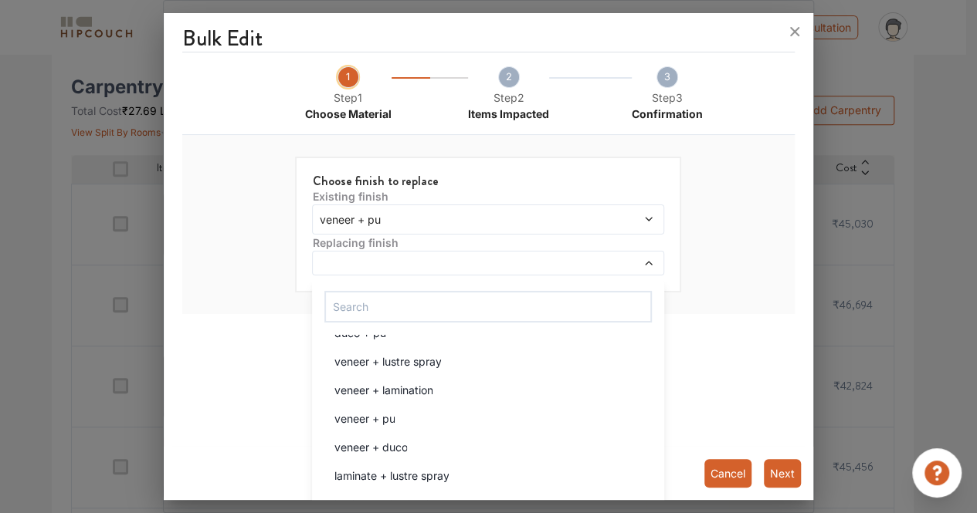
scroll to position [340, 0]
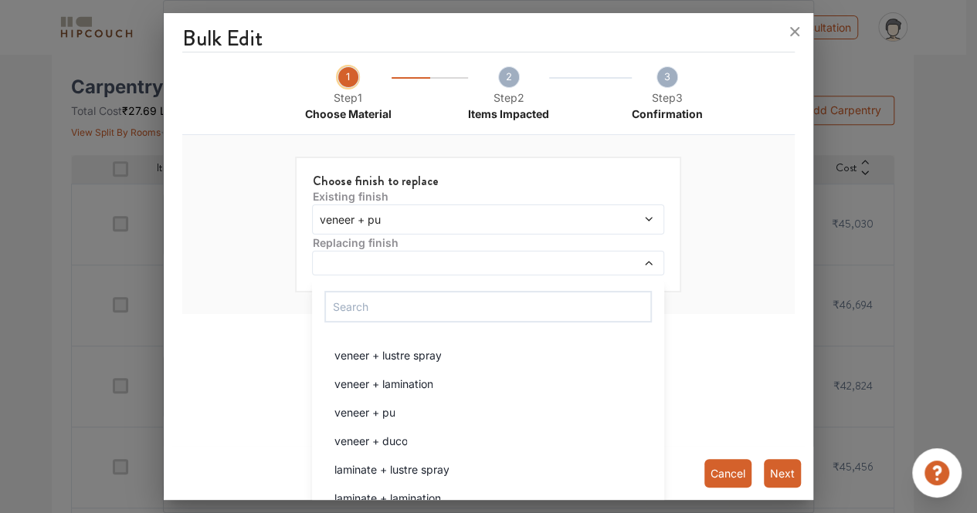
click at [426, 408] on div "veneer + pu" at bounding box center [492, 413] width 343 height 16
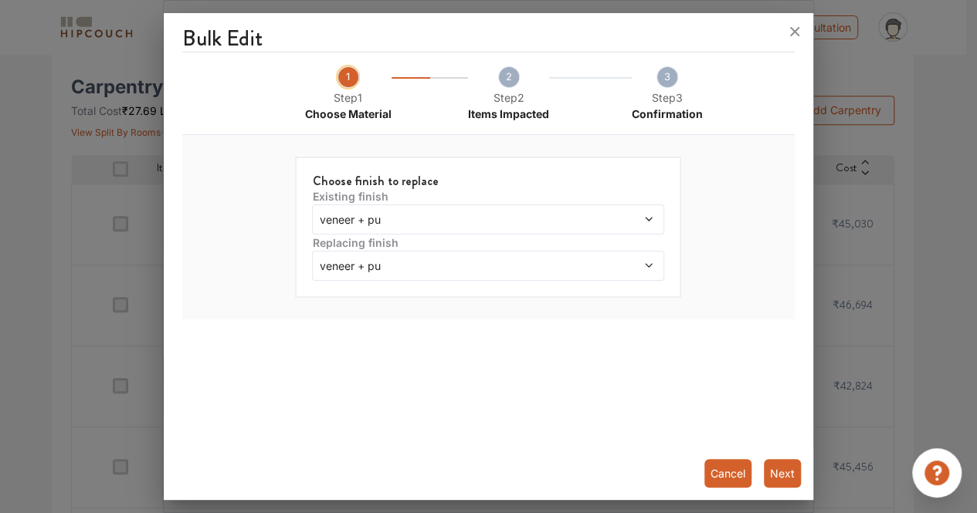
click at [774, 472] on button "Next" at bounding box center [781, 473] width 37 height 29
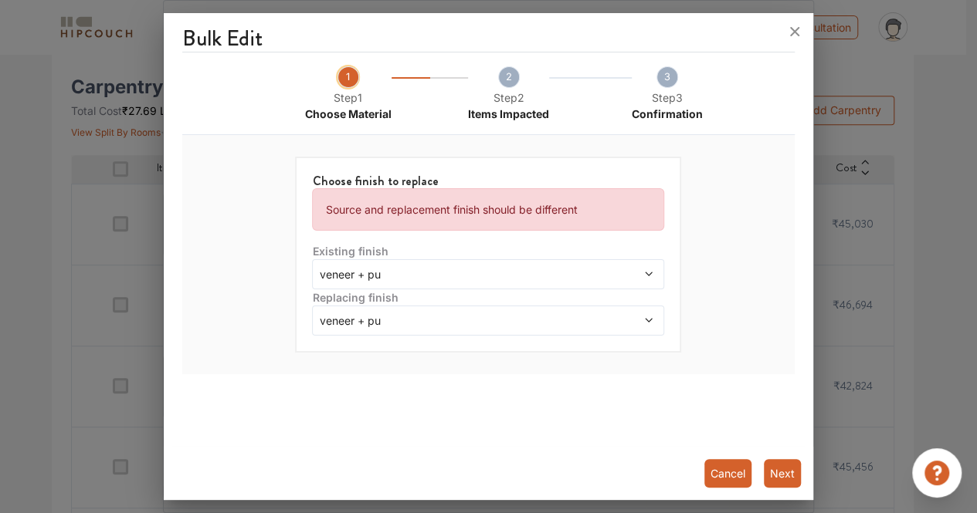
click at [515, 262] on div "veneer + pu" at bounding box center [488, 274] width 352 height 30
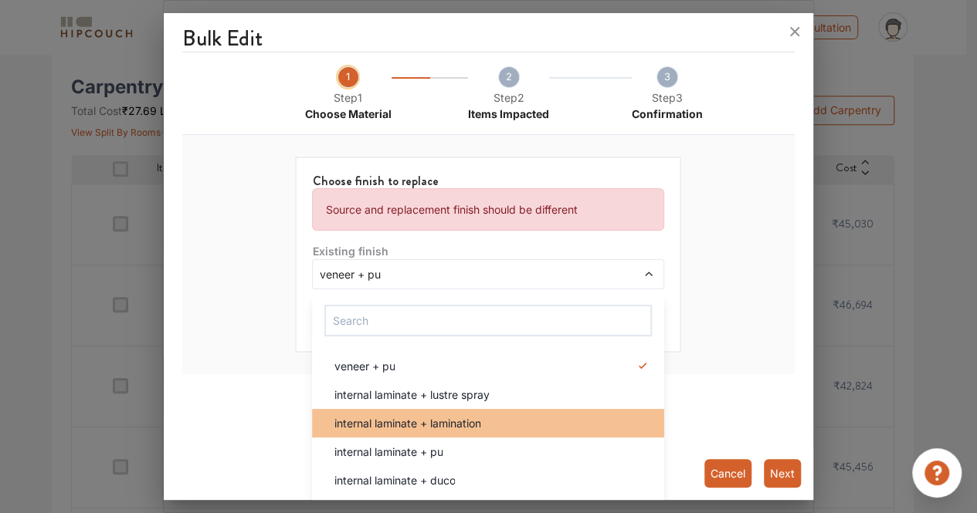
click at [441, 430] on li "internal laminate + lamination" at bounding box center [488, 423] width 352 height 29
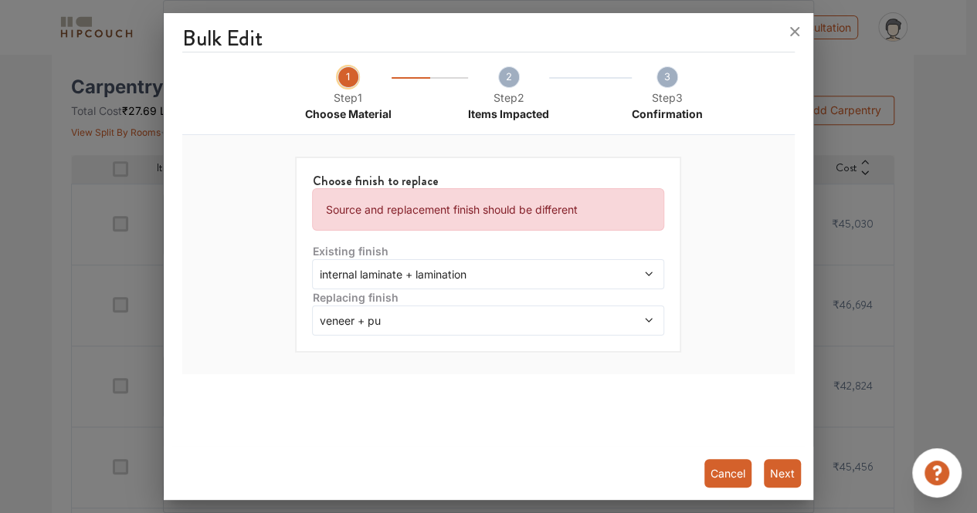
click at [774, 464] on button "Next" at bounding box center [781, 473] width 37 height 29
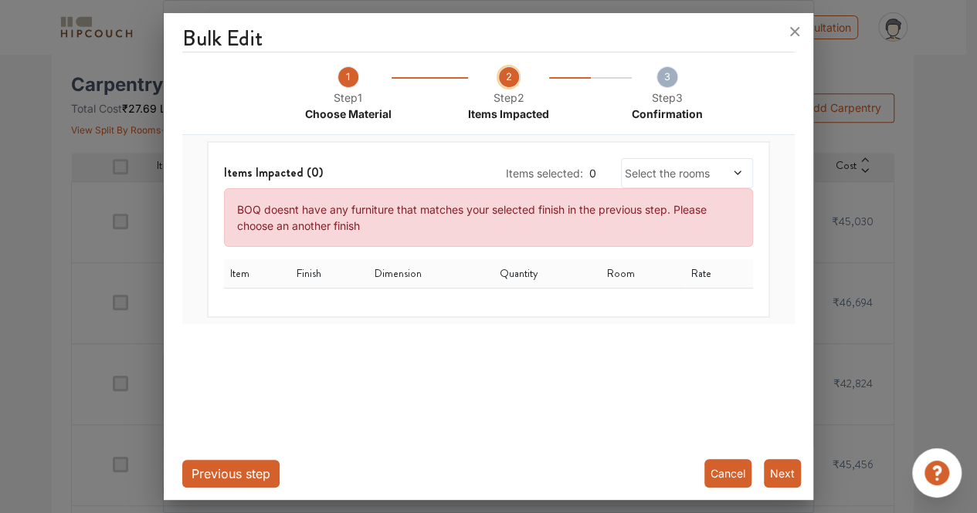
scroll to position [305, 0]
click at [689, 175] on span "Select the rooms" at bounding box center [669, 173] width 89 height 16
click at [769, 469] on button "Next" at bounding box center [781, 473] width 37 height 29
click at [442, 290] on div "Items Impacted ( 0 ) Items selected: 0 Select the rooms BOQ doesnt have any fur…" at bounding box center [488, 229] width 563 height 177
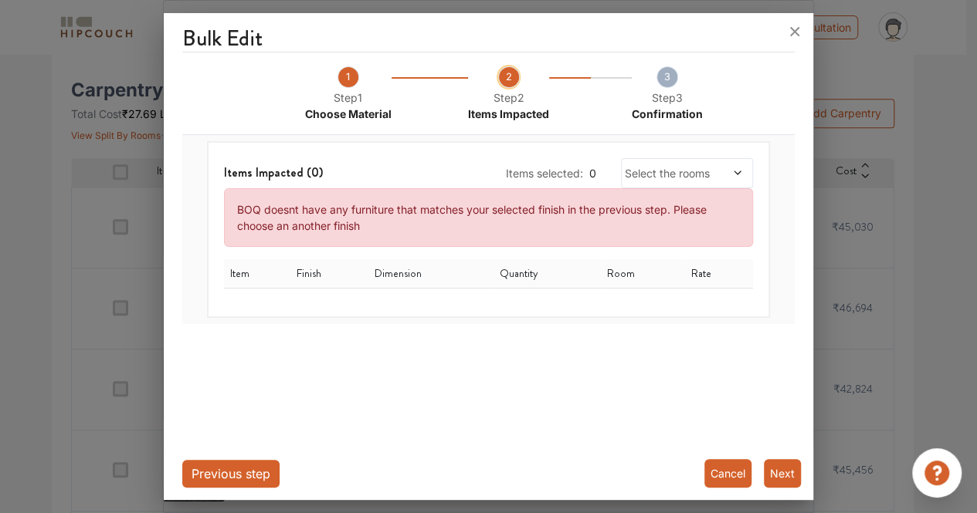
click at [637, 106] on div "Confirmation" at bounding box center [666, 114] width 71 height 16
click at [787, 29] on icon at bounding box center [794, 31] width 25 height 25
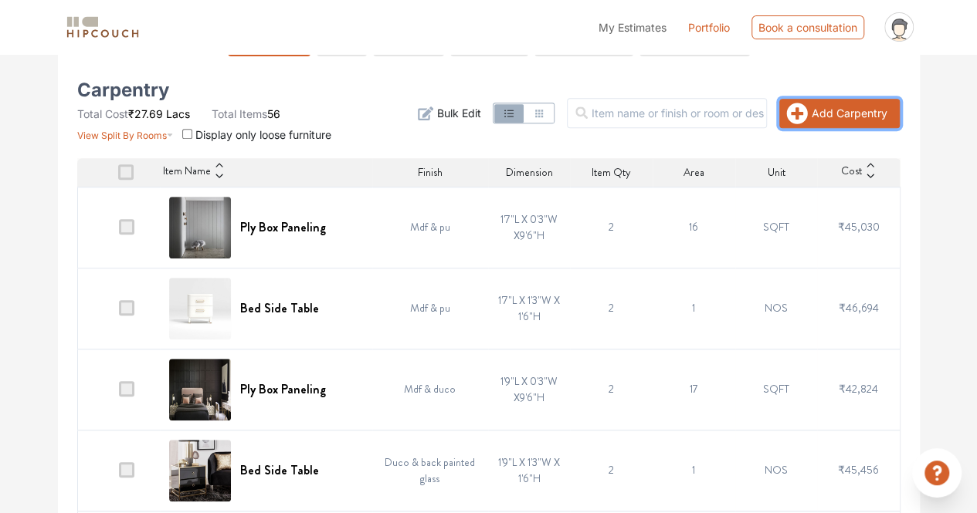
click at [832, 125] on button "Add Carpentry" at bounding box center [839, 113] width 120 height 29
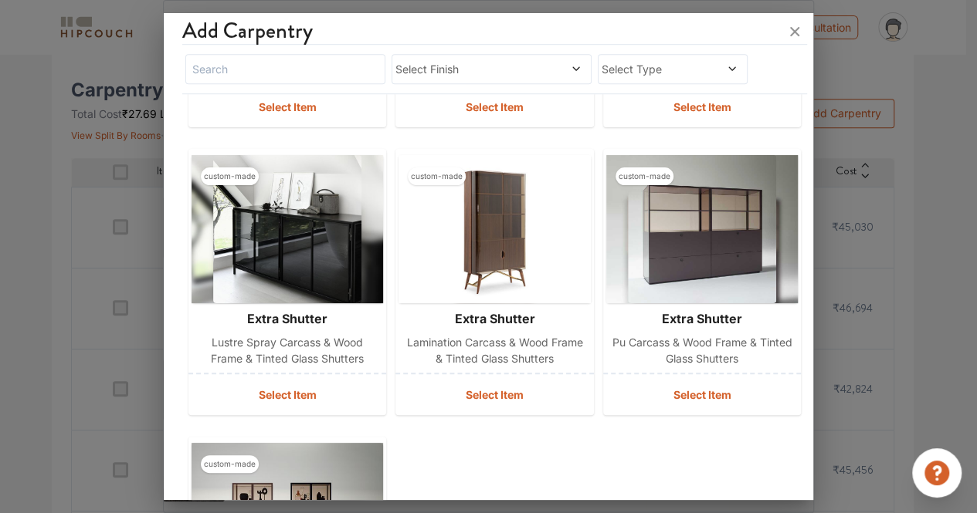
scroll to position [573, 0]
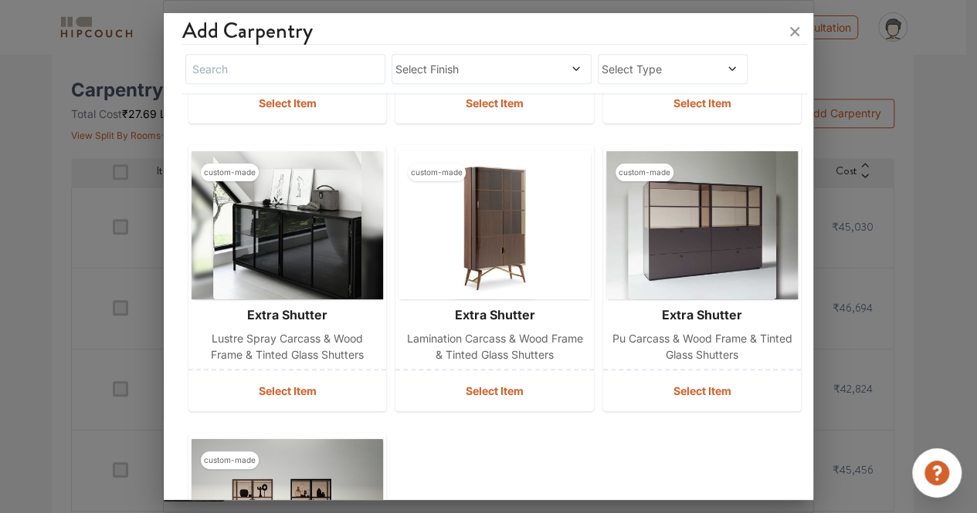
click at [851, 157] on div at bounding box center [488, 256] width 977 height 513
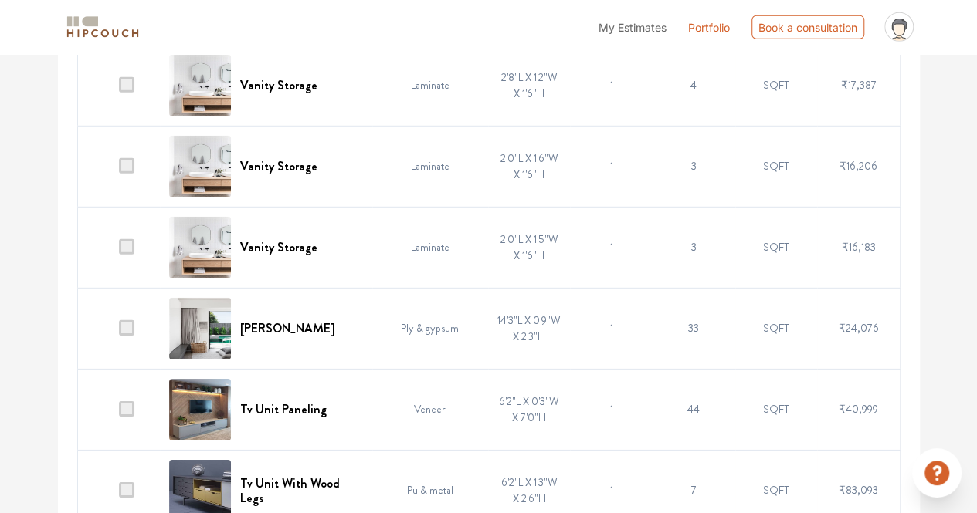
scroll to position [2251, 0]
